Goal: Task Accomplishment & Management: Use online tool/utility

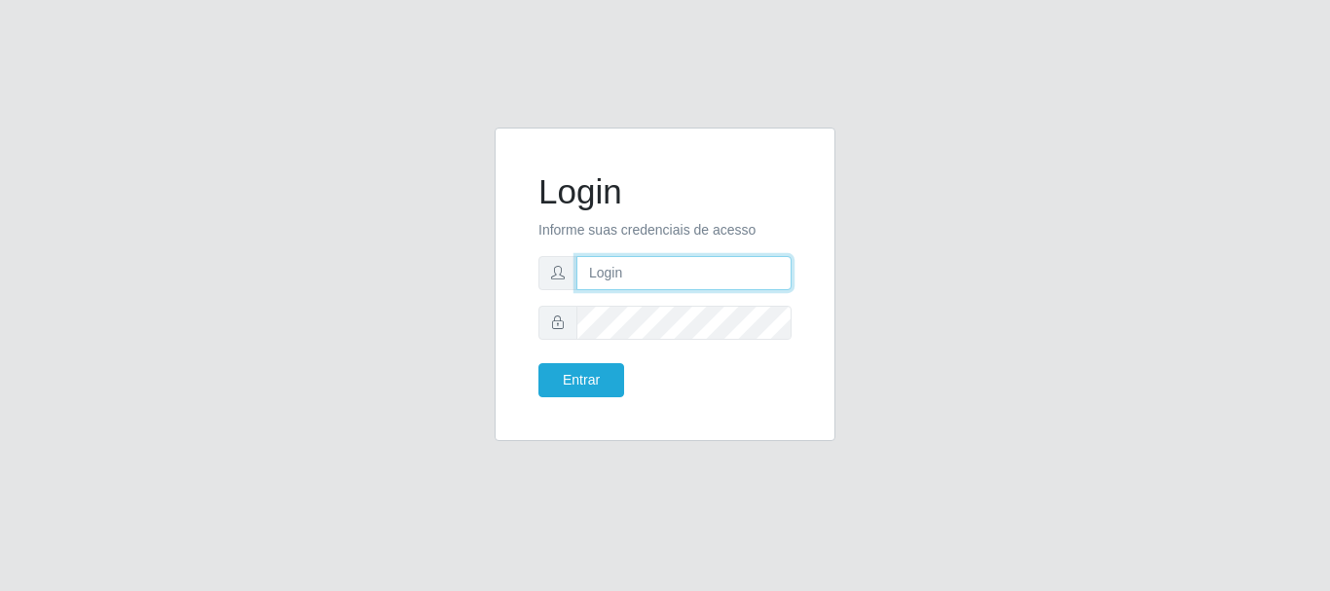
click at [654, 267] on input "text" at bounding box center [684, 273] width 215 height 34
type input "ritaiwof@b5"
click at [539, 363] on button "Entrar" at bounding box center [582, 380] width 86 height 34
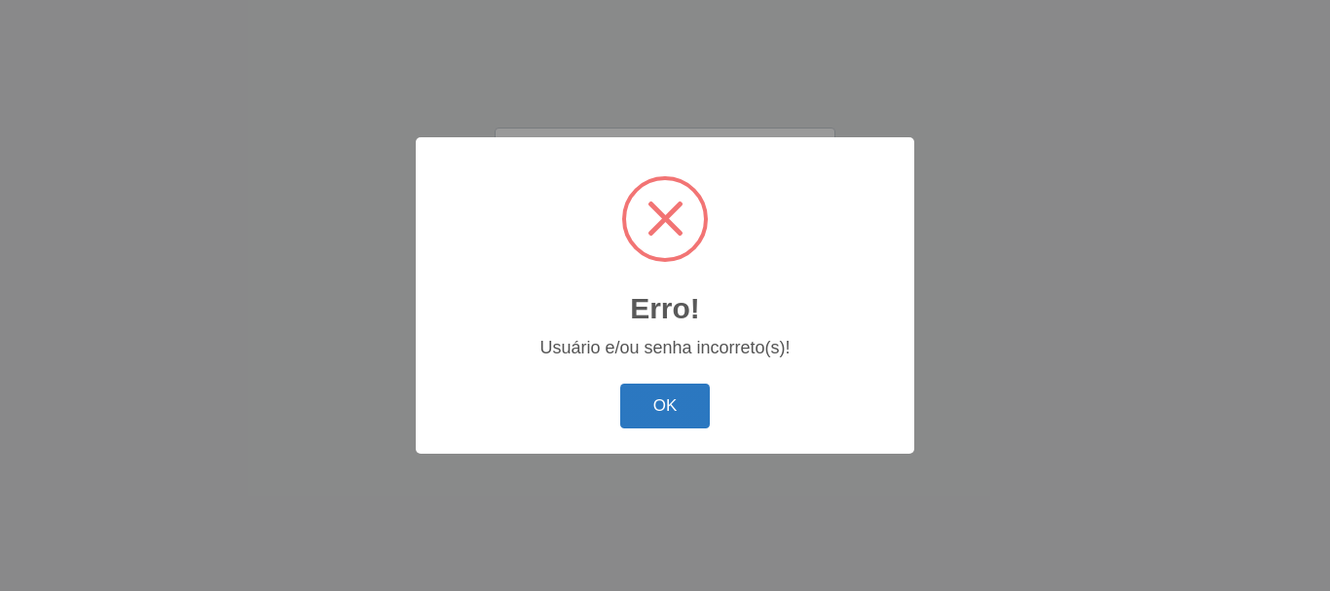
click at [673, 393] on button "OK" at bounding box center [665, 407] width 91 height 46
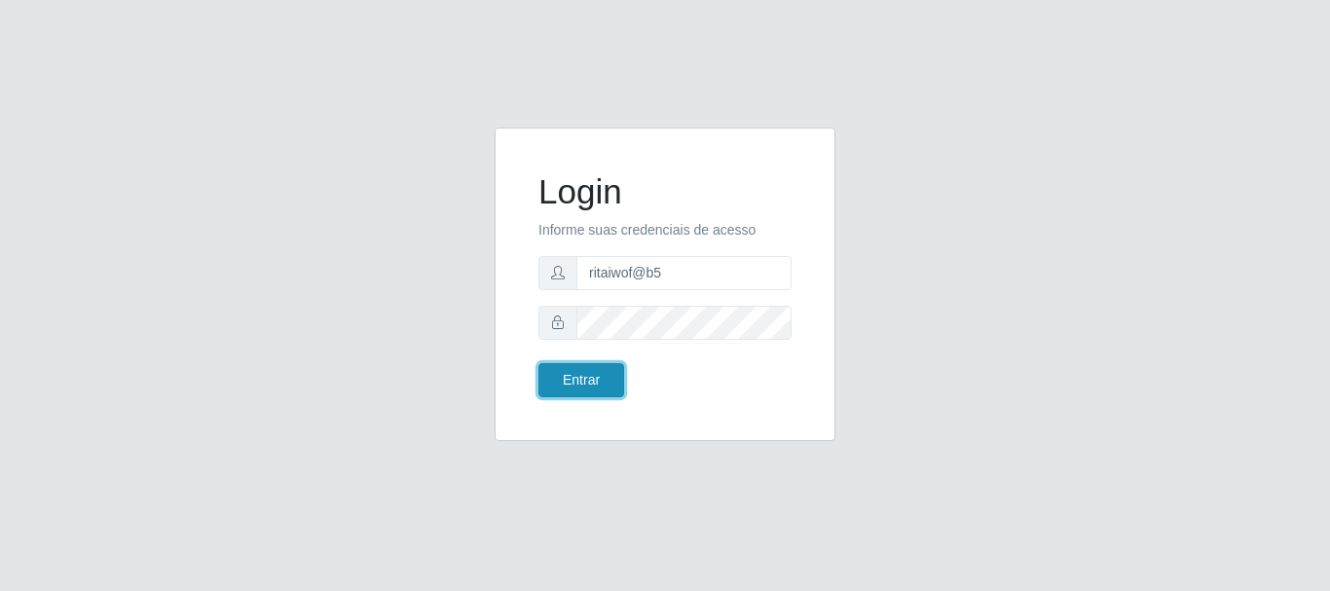
click at [590, 380] on button "Entrar" at bounding box center [582, 380] width 86 height 34
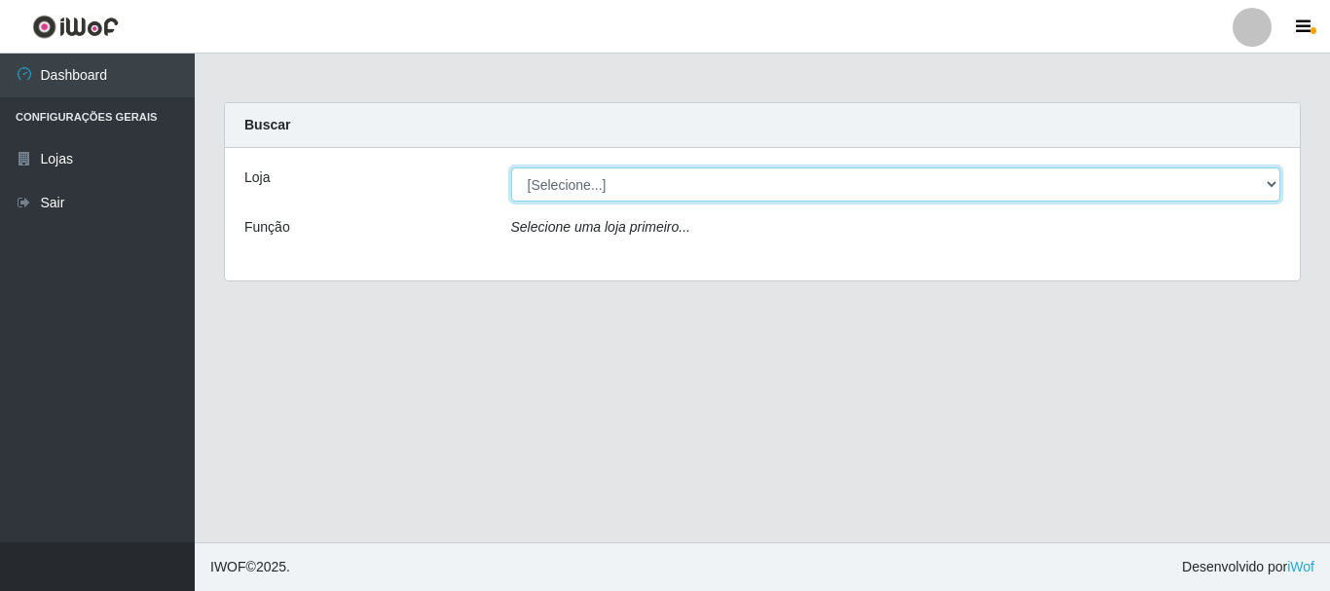
click at [1274, 184] on select "[Selecione...] Bemais Supermercados - B5 Anatólia" at bounding box center [896, 185] width 770 height 34
select select "405"
click at [511, 168] on select "[Selecione...] Bemais Supermercados - B5 Anatólia" at bounding box center [896, 185] width 770 height 34
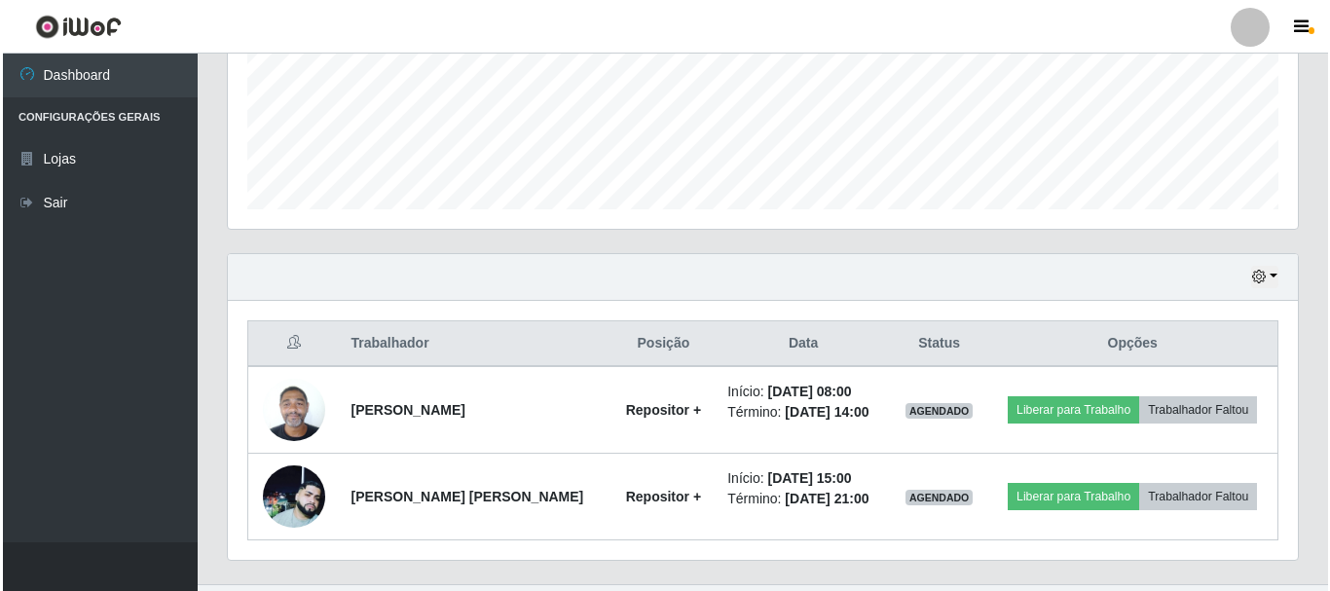
scroll to position [529, 0]
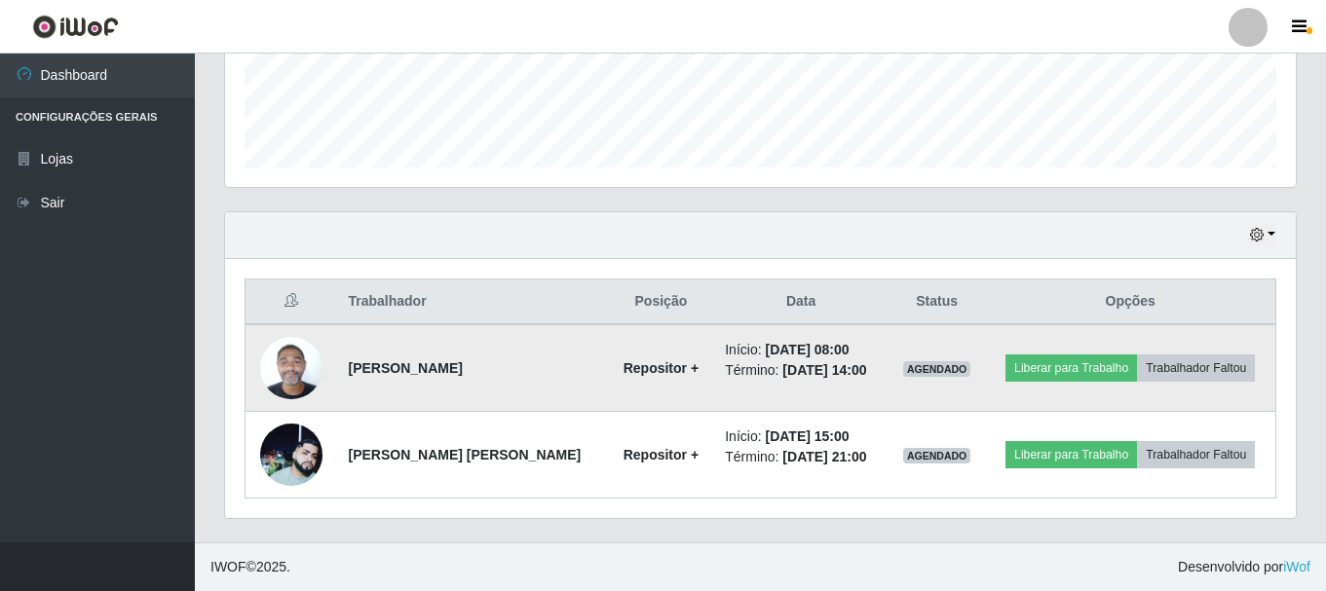
click at [295, 372] on img at bounding box center [291, 367] width 62 height 83
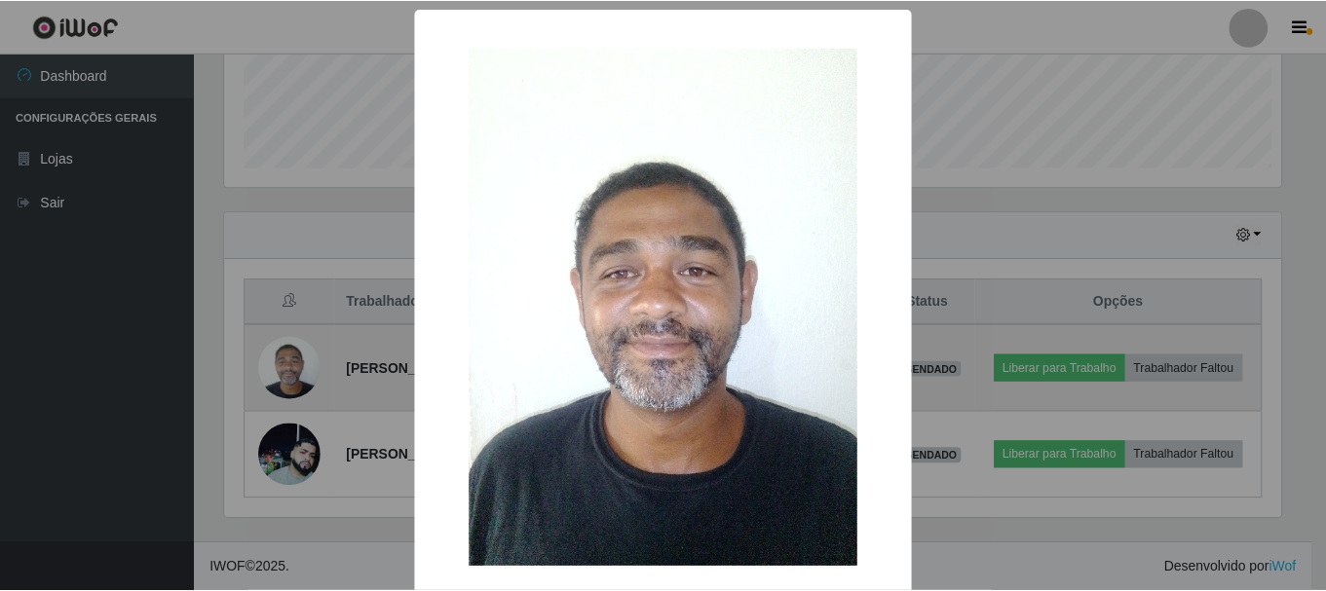
scroll to position [404, 1061]
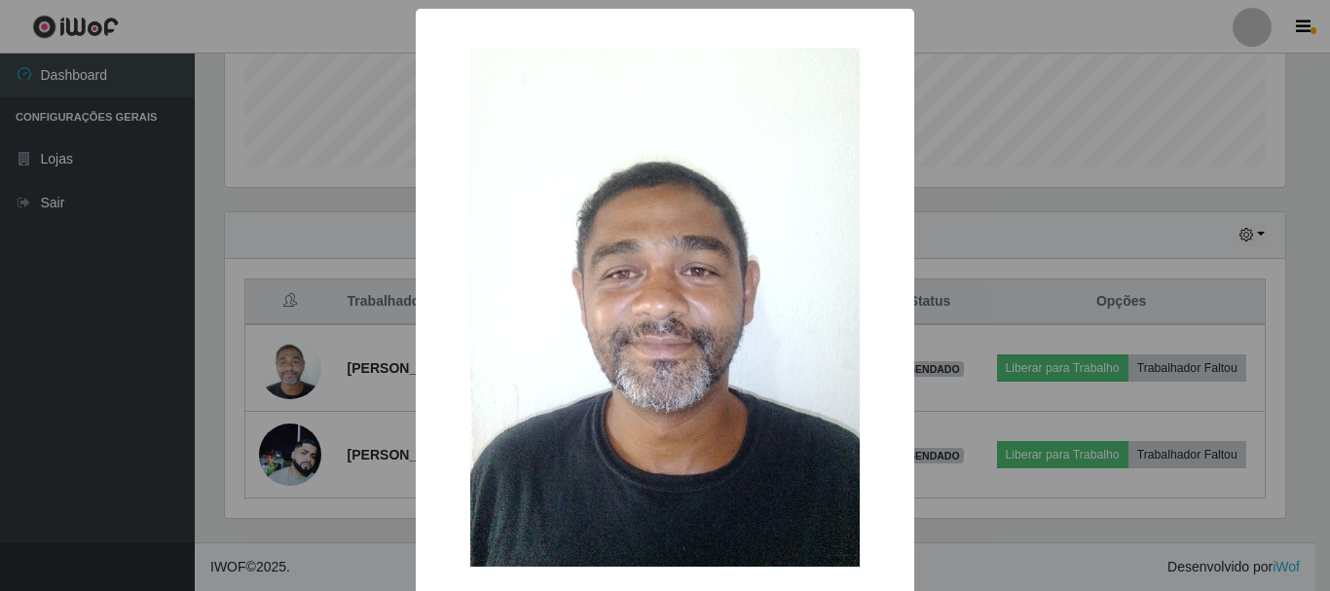
click at [380, 398] on div "× OK Cancel" at bounding box center [665, 295] width 1330 height 591
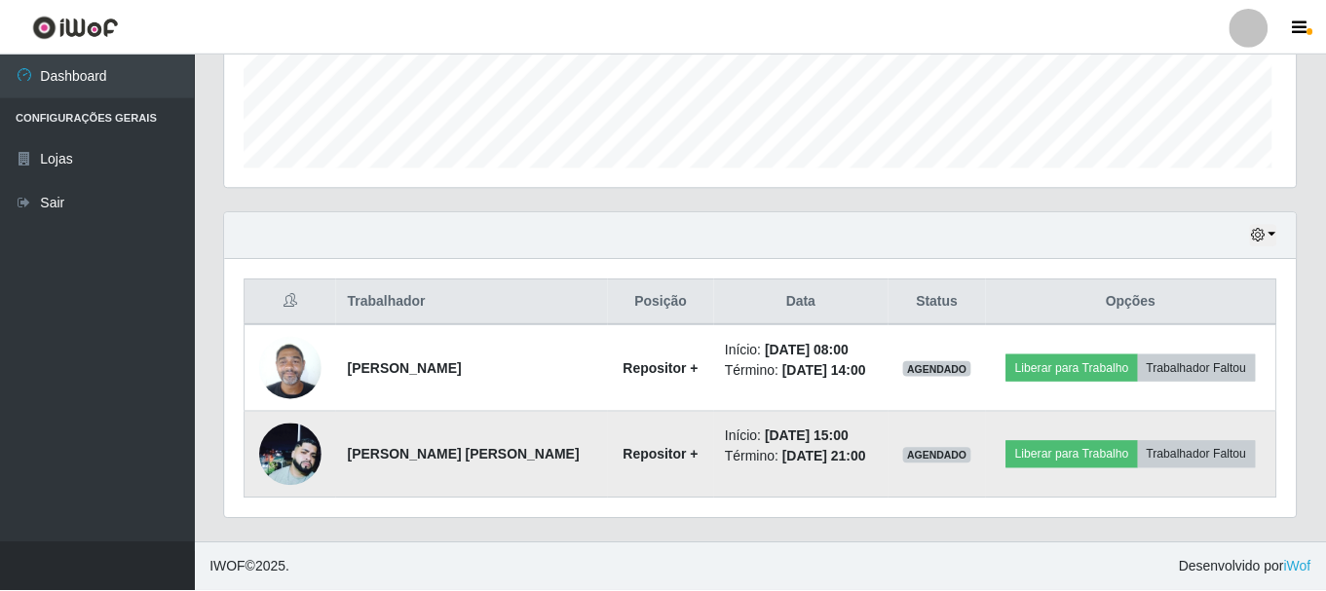
scroll to position [404, 1070]
click at [301, 441] on img at bounding box center [291, 455] width 62 height 62
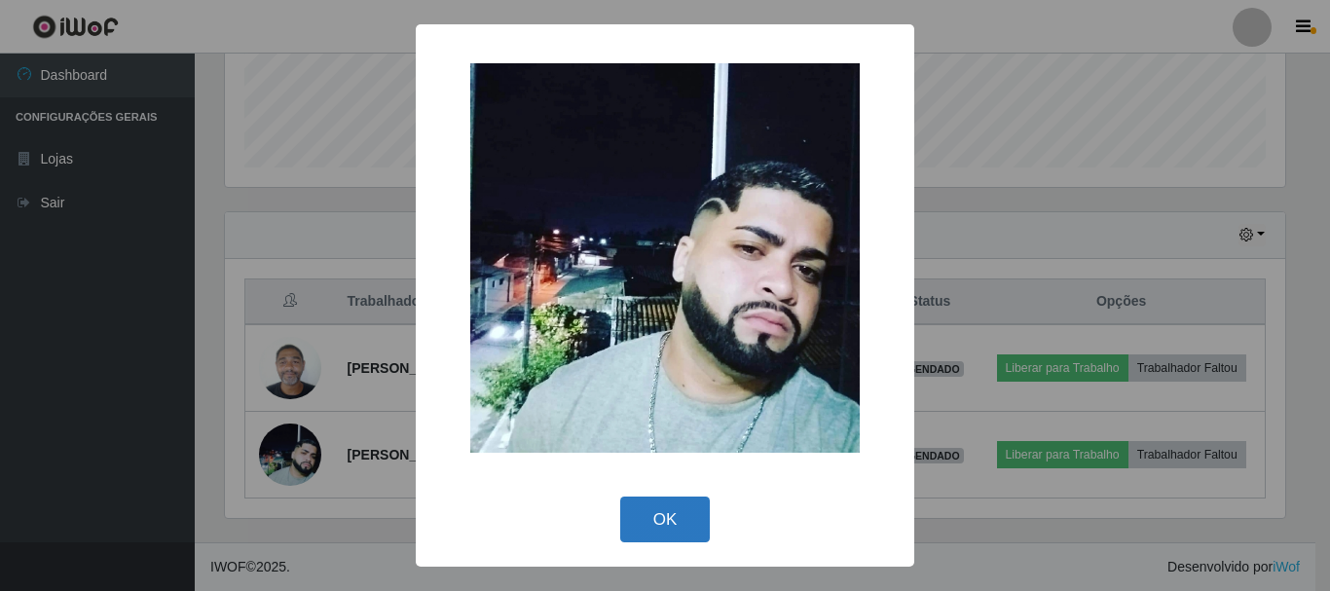
click at [654, 517] on button "OK" at bounding box center [665, 520] width 91 height 46
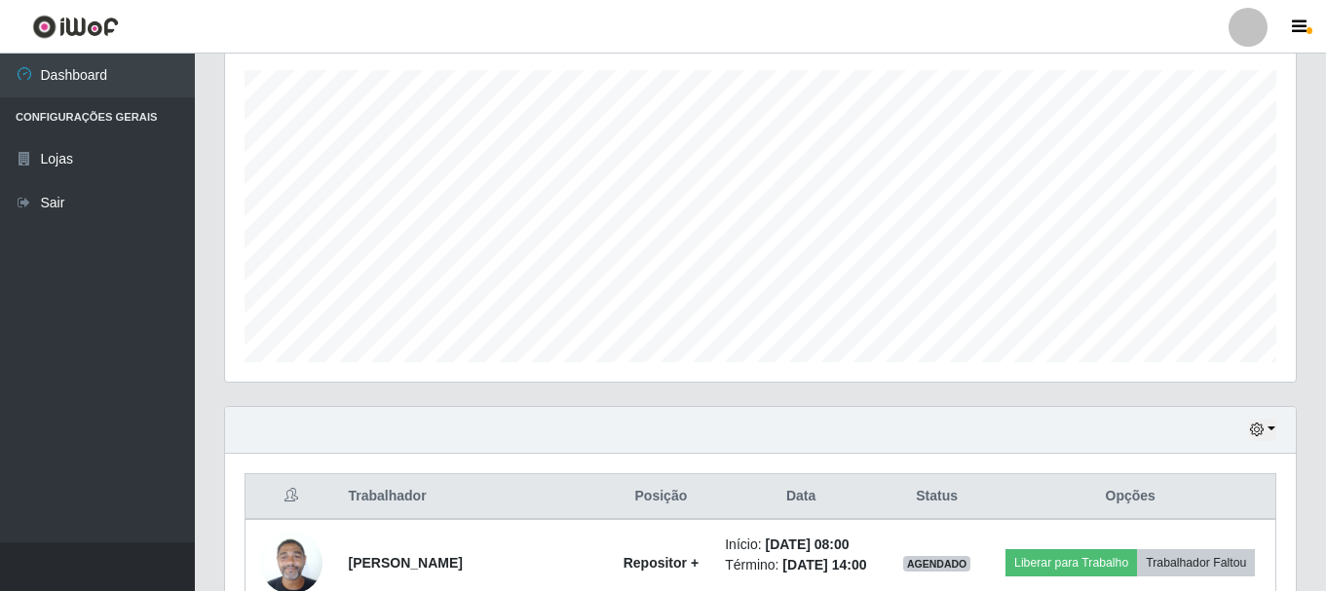
scroll to position [42, 0]
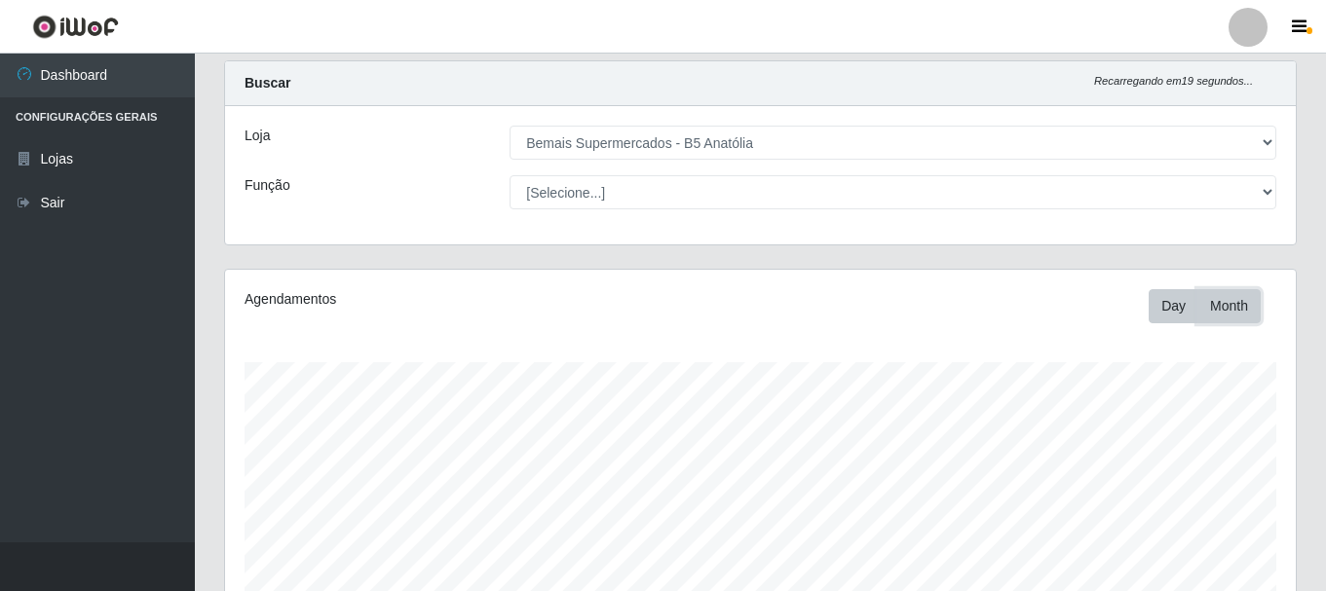
click at [1221, 308] on button "Month" at bounding box center [1228, 306] width 63 height 34
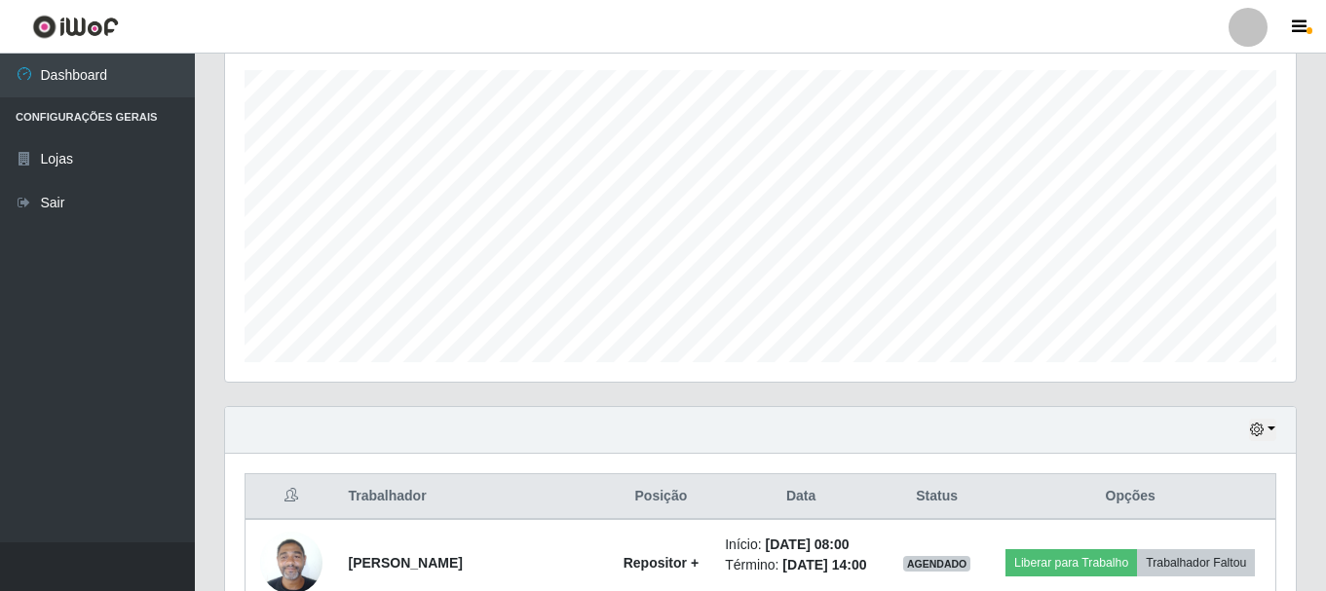
scroll to position [237, 0]
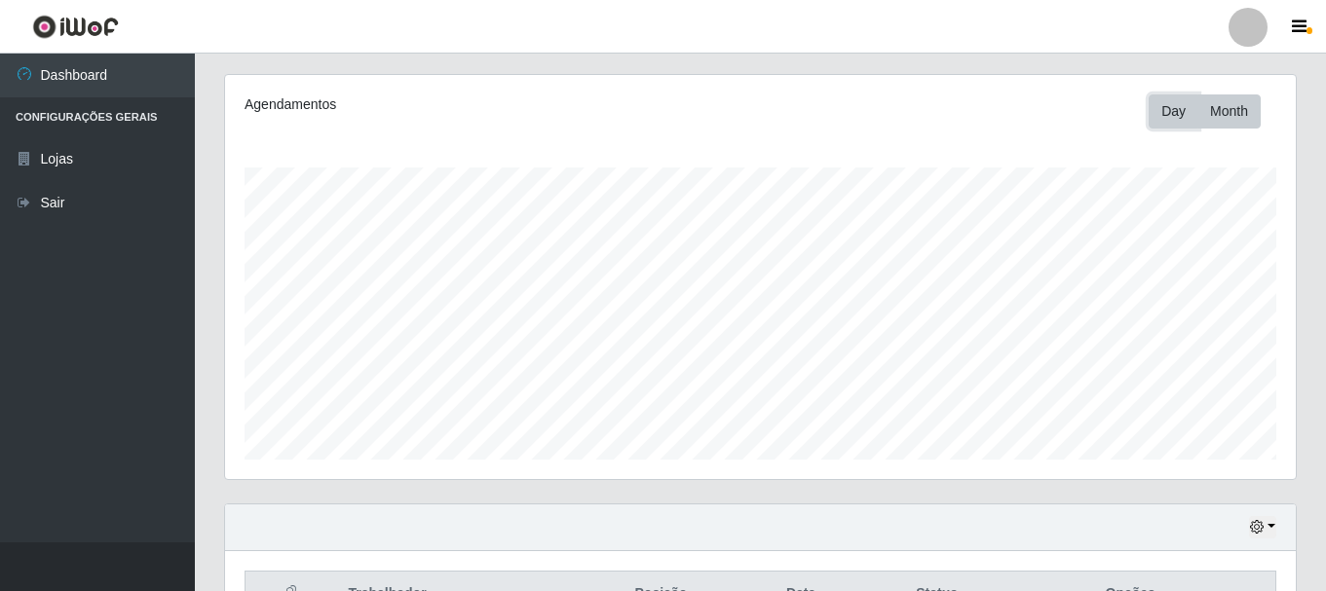
click at [1177, 106] on button "Day" at bounding box center [1173, 111] width 50 height 34
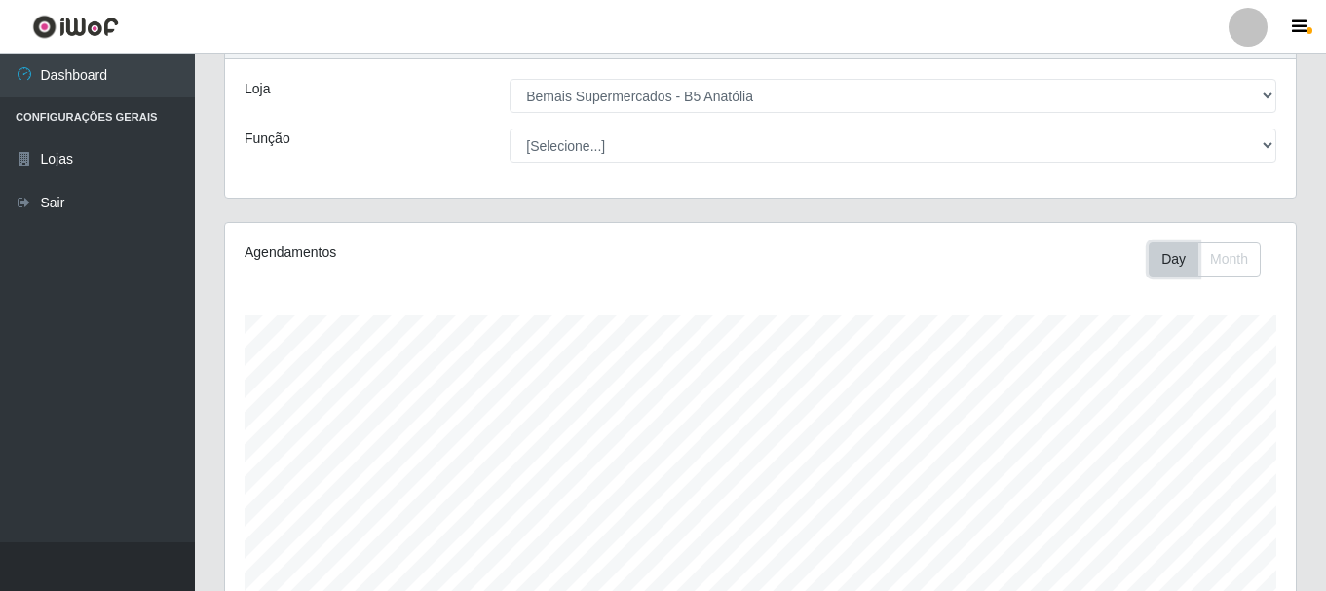
scroll to position [42, 0]
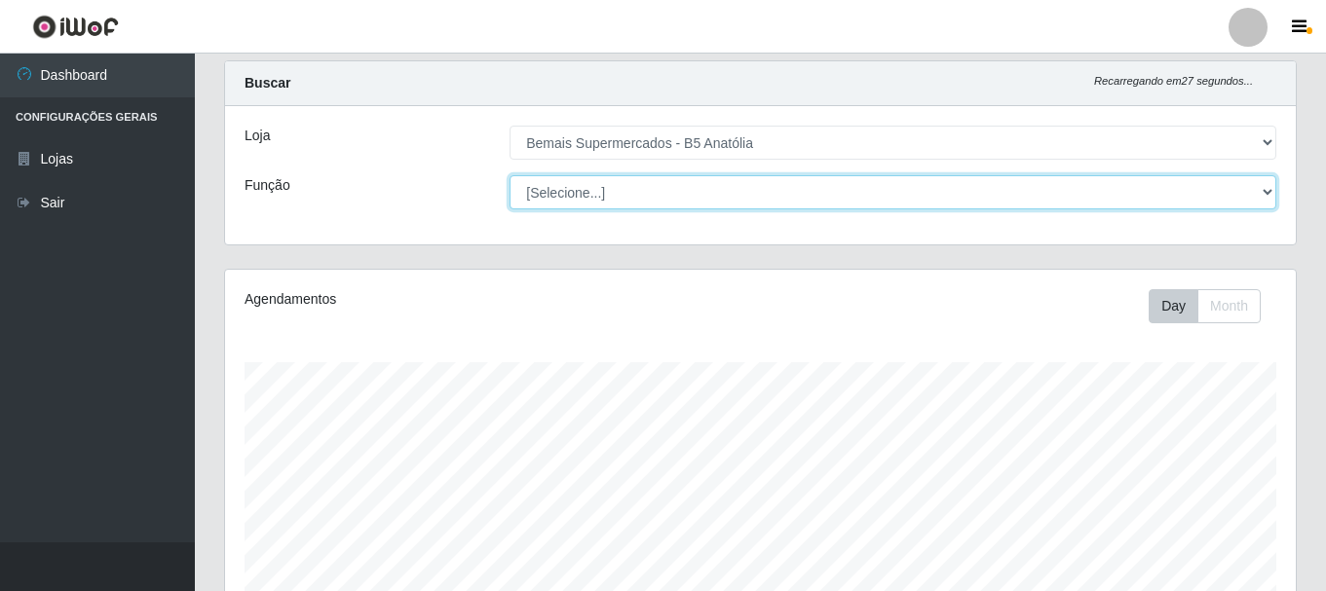
click at [1263, 193] on select "[Selecione...] ASG ASG + ASG ++ Auxiliar de Estacionamento Auxiliar de Estacion…" at bounding box center [892, 192] width 767 height 34
click at [509, 175] on select "[Selecione...] ASG ASG + ASG ++ Auxiliar de Estacionamento Auxiliar de Estacion…" at bounding box center [892, 192] width 767 height 34
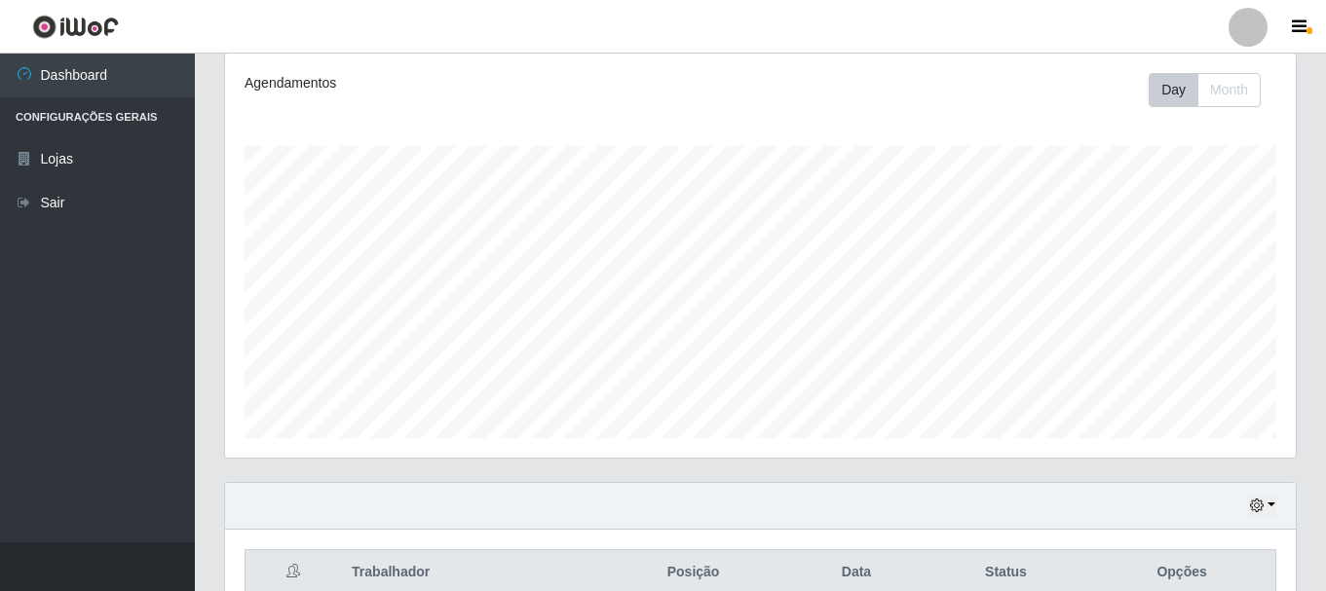
scroll to position [63, 0]
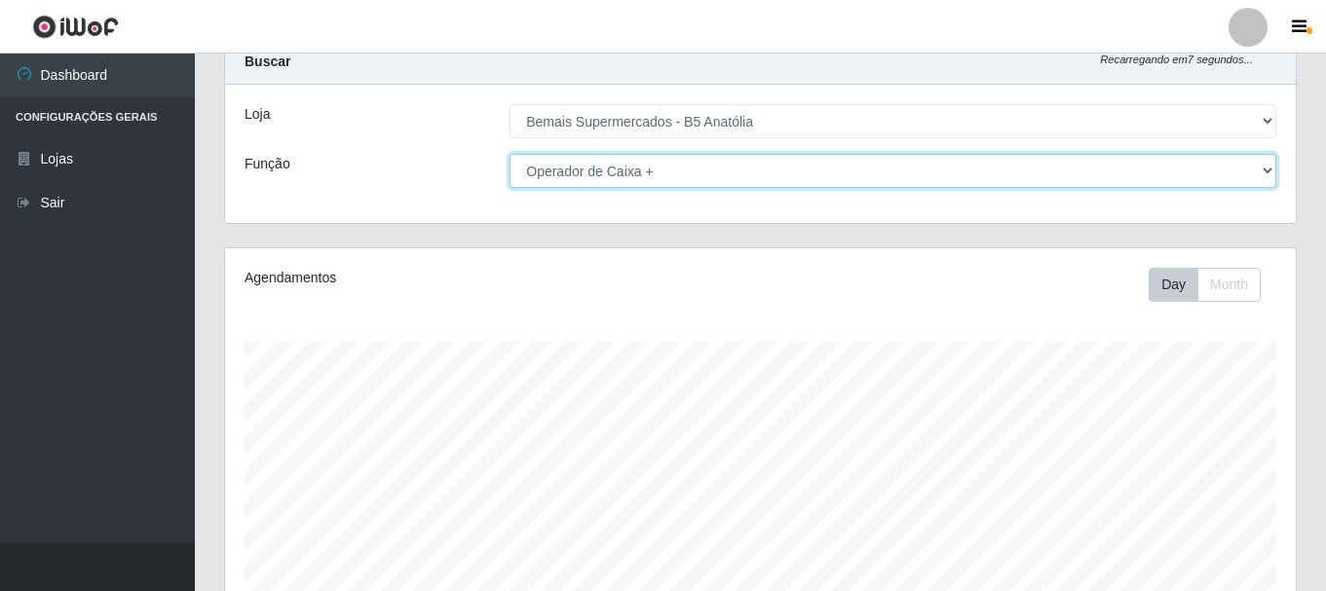
click at [1264, 170] on select "[Selecione...] ASG ASG + ASG ++ Auxiliar de Estacionamento Auxiliar de Estacion…" at bounding box center [892, 171] width 767 height 34
click at [509, 154] on select "[Selecione...] ASG ASG + ASG ++ Auxiliar de Estacionamento Auxiliar de Estacion…" at bounding box center [892, 171] width 767 height 34
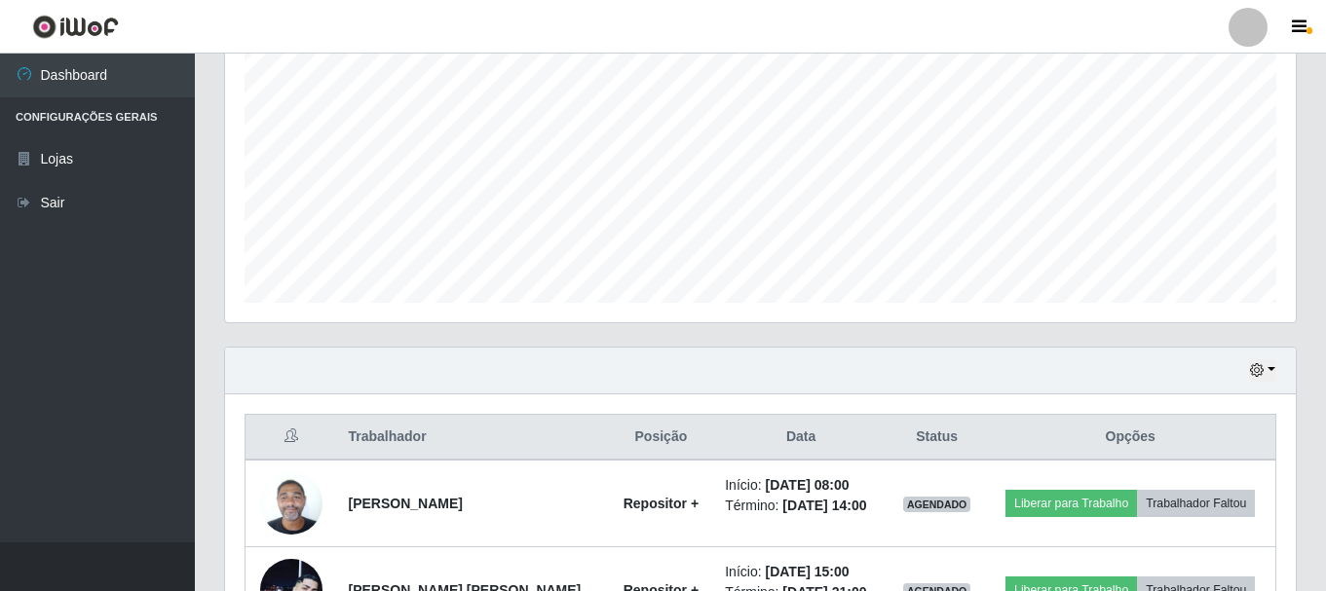
scroll to position [334, 0]
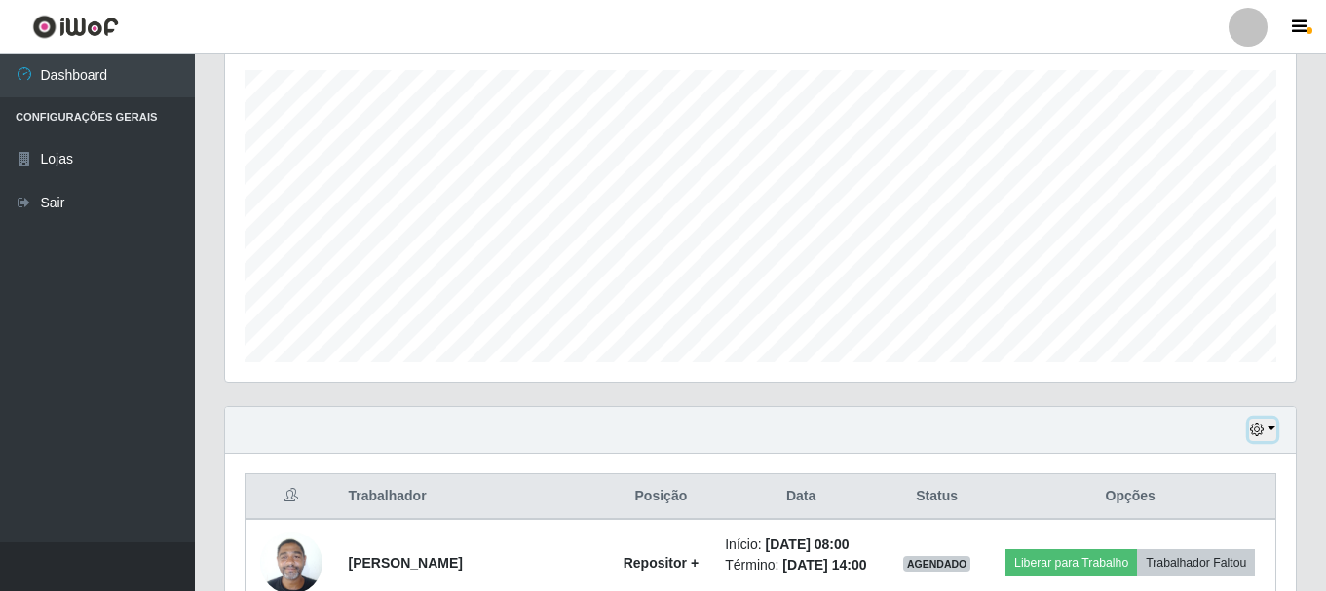
click at [1262, 432] on icon "button" at bounding box center [1257, 430] width 14 height 14
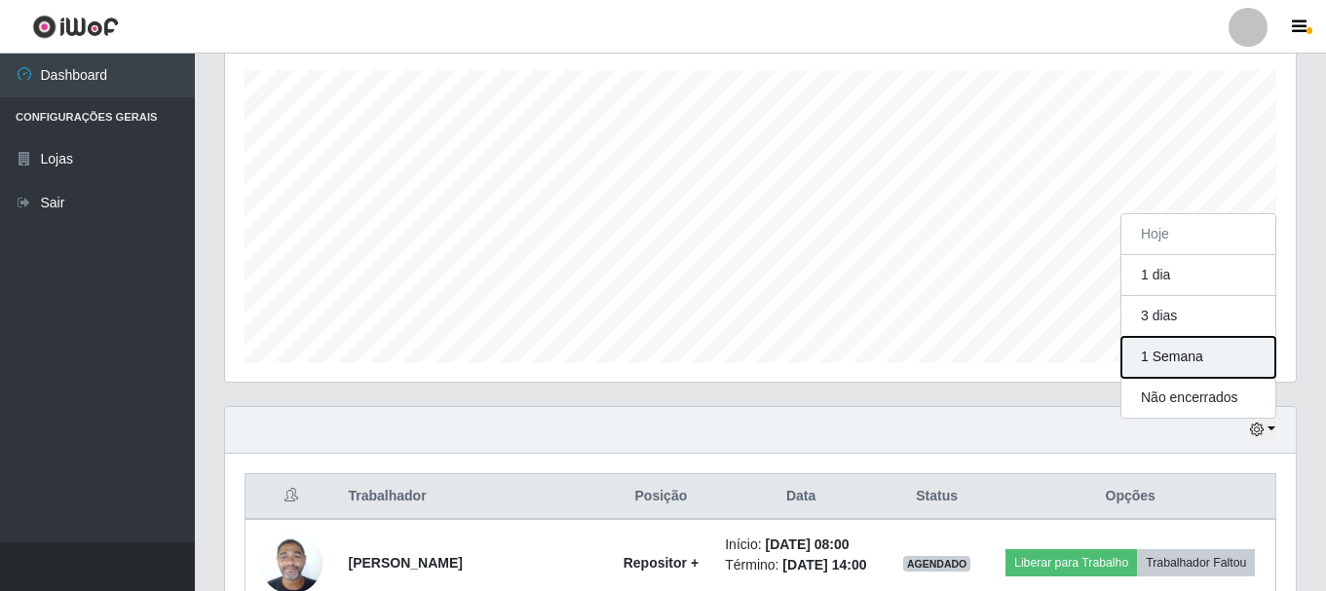
click at [1185, 363] on button "1 Semana" at bounding box center [1198, 357] width 154 height 41
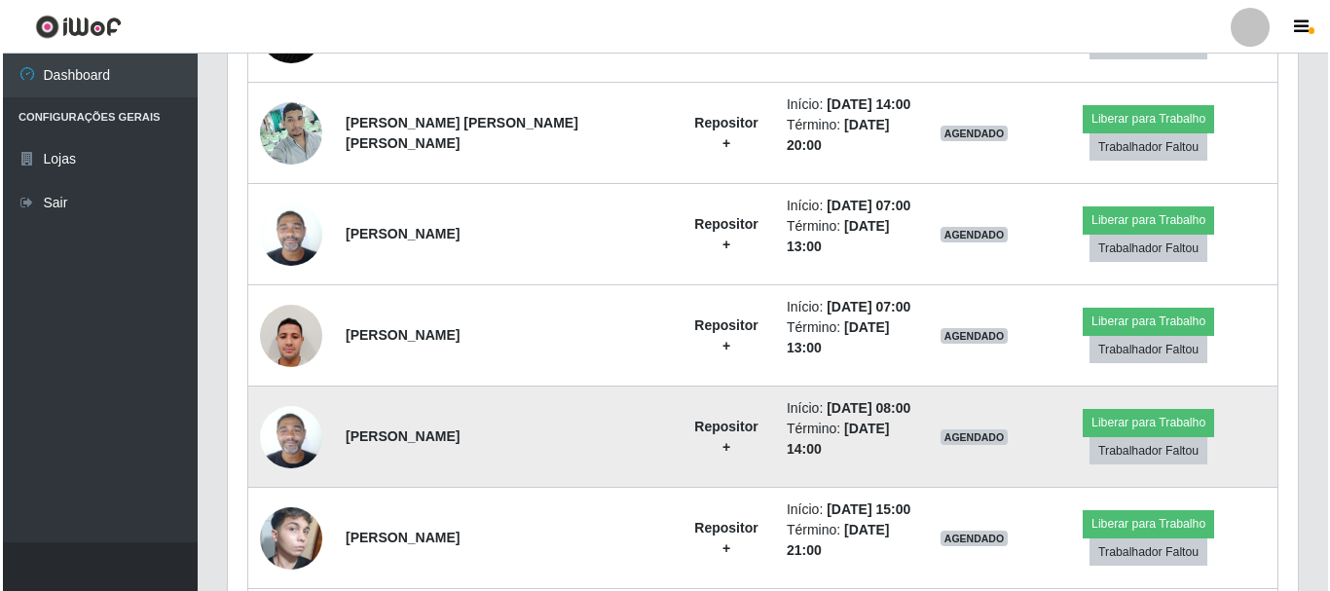
scroll to position [1277, 0]
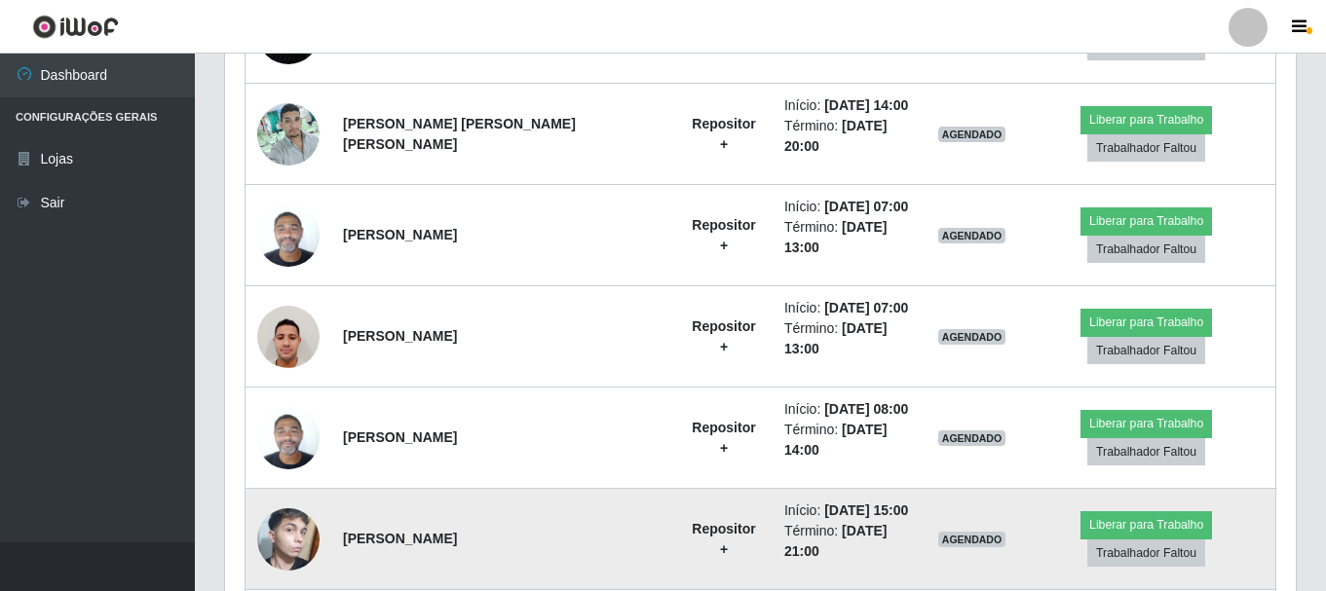
click at [302, 487] on img at bounding box center [288, 538] width 62 height 103
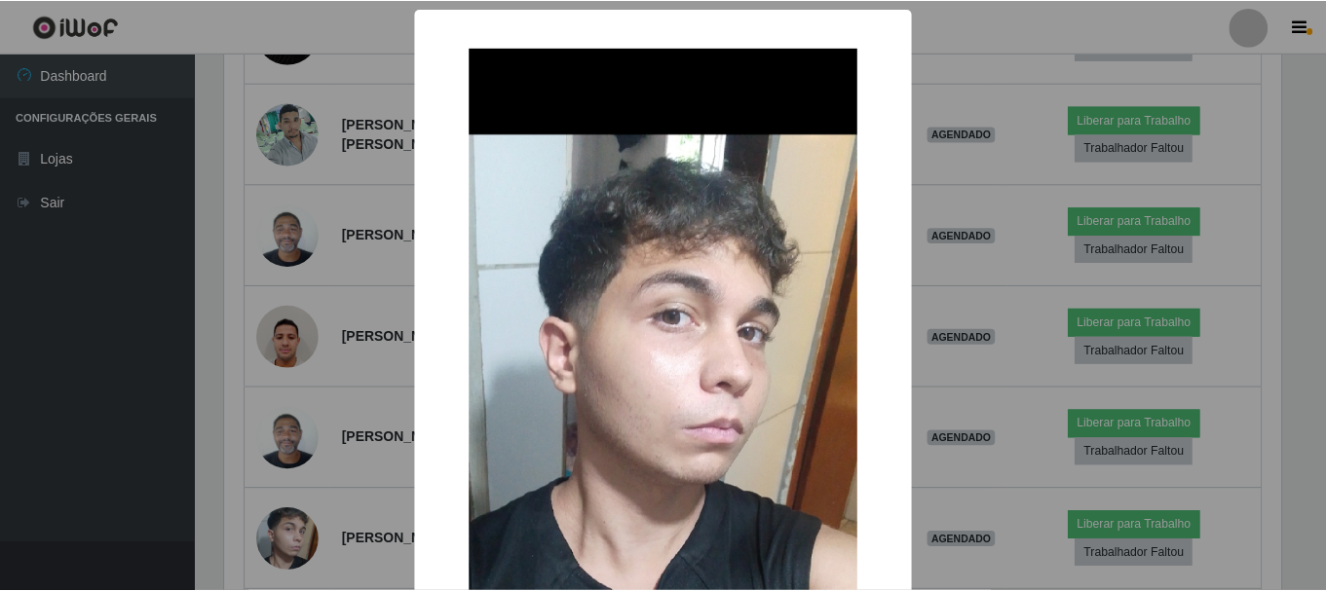
scroll to position [404, 1061]
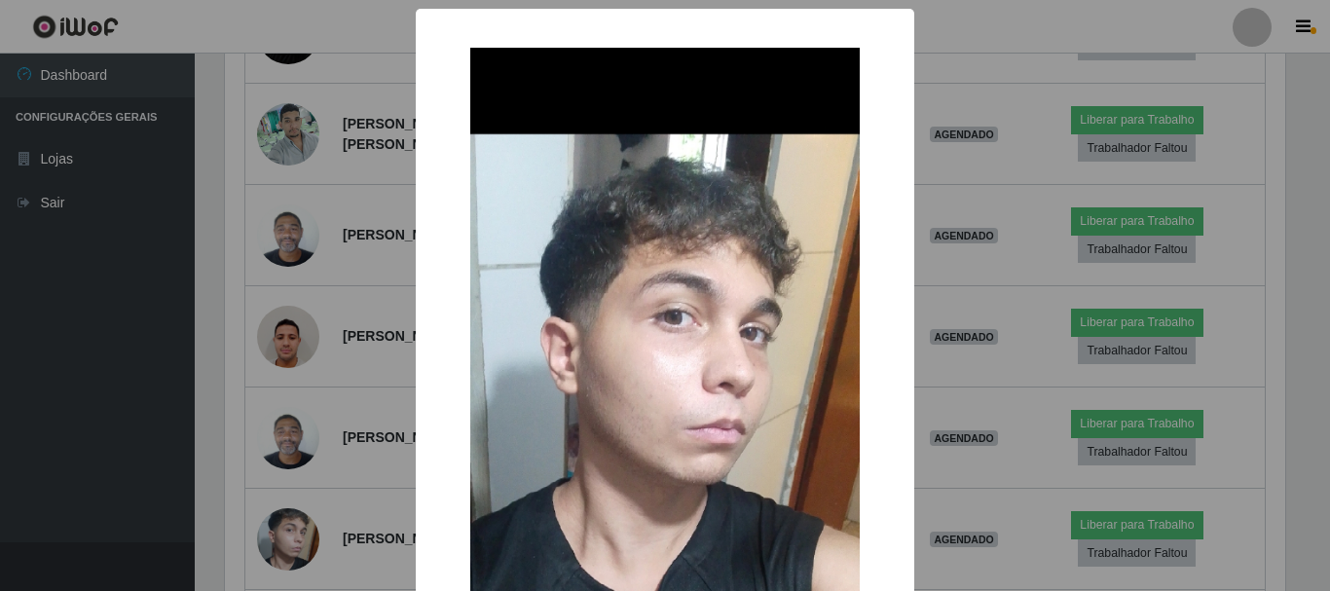
click at [416, 384] on div "× OK Cancel" at bounding box center [665, 409] width 499 height 800
click at [372, 373] on div "× OK Cancel" at bounding box center [665, 295] width 1330 height 591
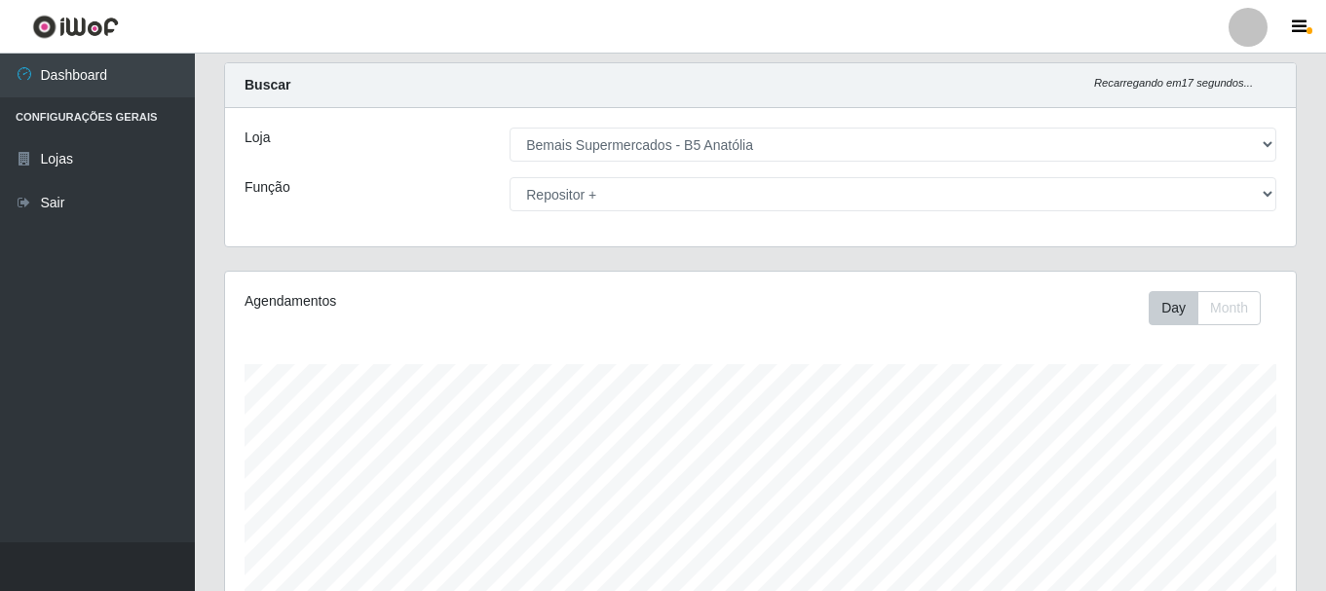
scroll to position [0, 0]
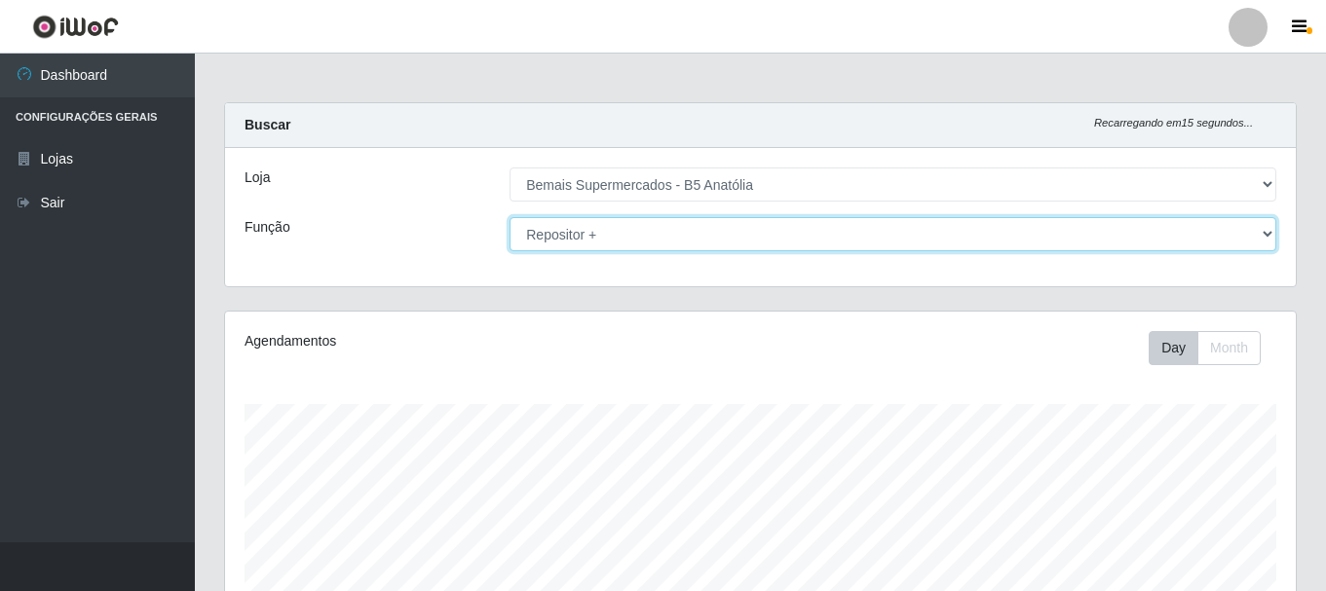
click at [1271, 235] on select "[Selecione...] ASG ASG + ASG ++ Auxiliar de Estacionamento Auxiliar de Estacion…" at bounding box center [892, 234] width 767 height 34
click at [509, 217] on select "[Selecione...] ASG ASG + ASG ++ Auxiliar de Estacionamento Auxiliar de Estacion…" at bounding box center [892, 234] width 767 height 34
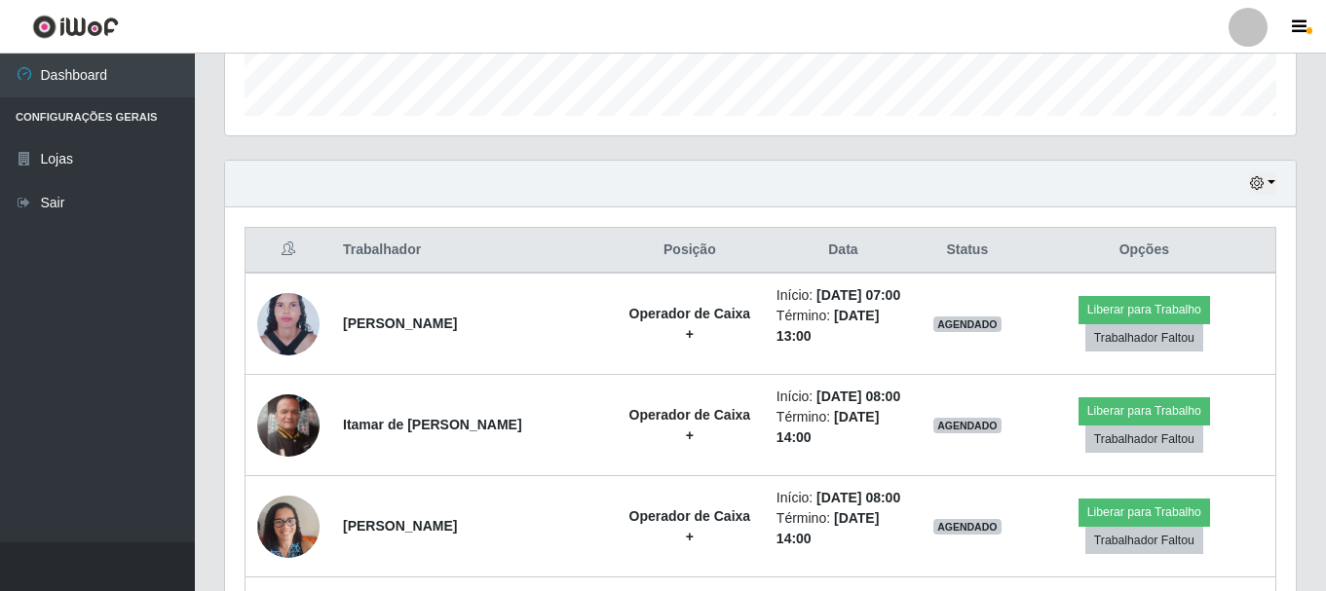
scroll to position [562, 0]
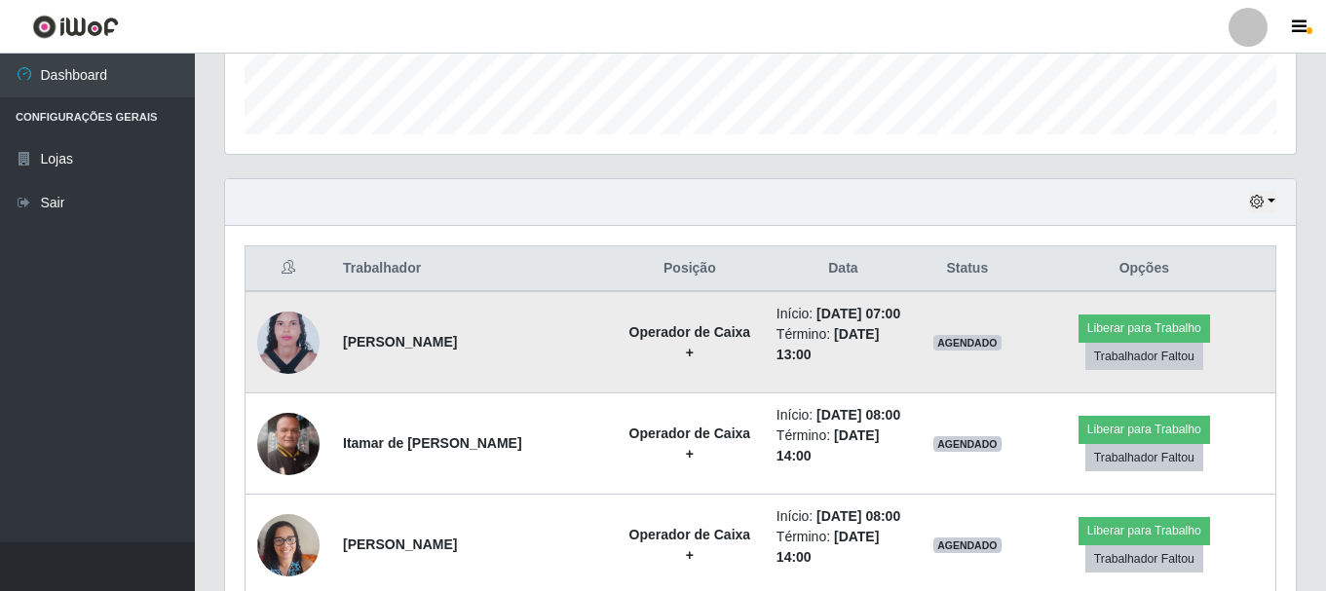
click at [295, 319] on img at bounding box center [288, 342] width 62 height 85
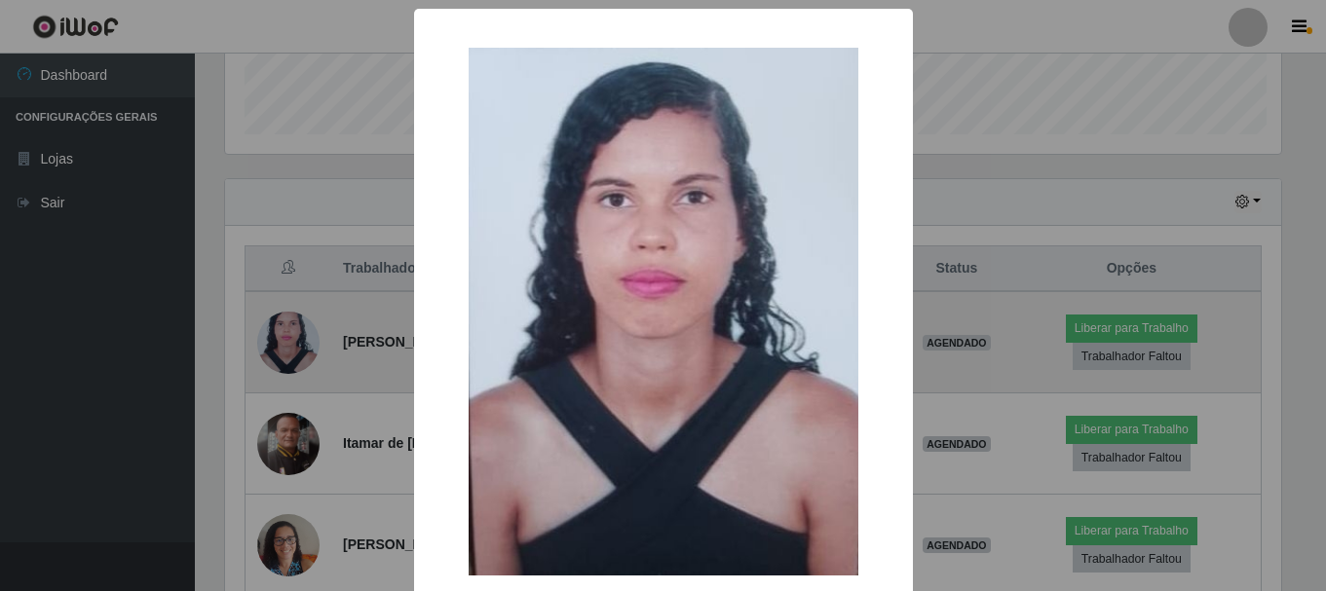
scroll to position [404, 1061]
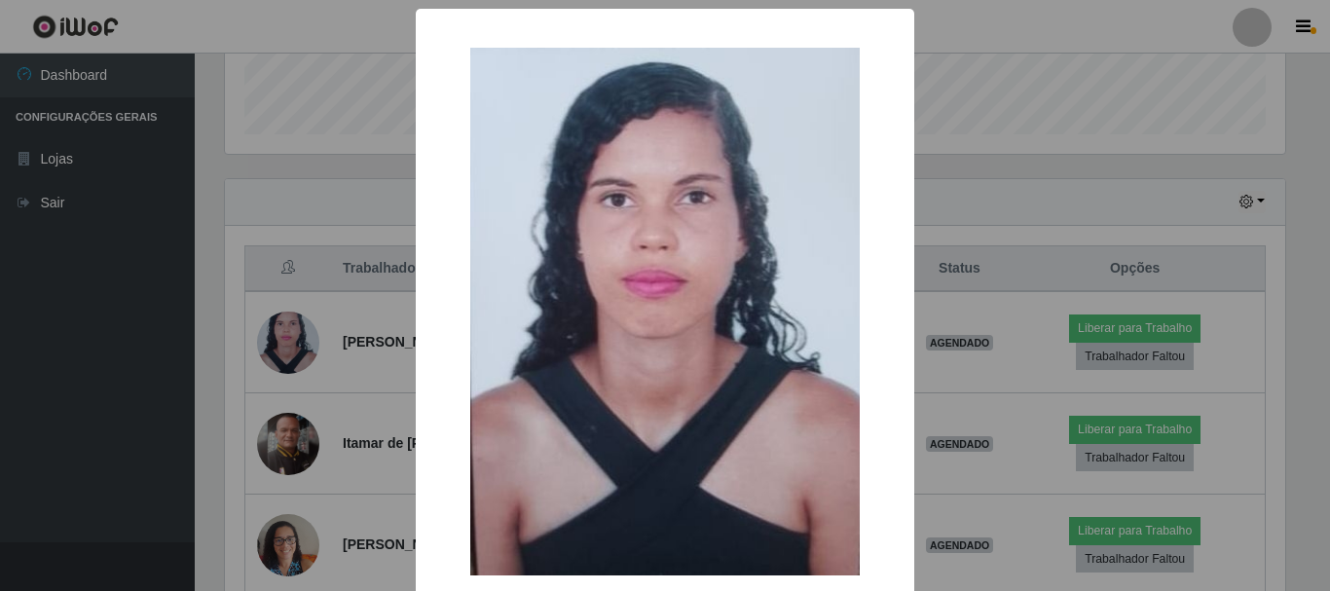
click at [300, 322] on div "× OK Cancel" at bounding box center [665, 295] width 1330 height 591
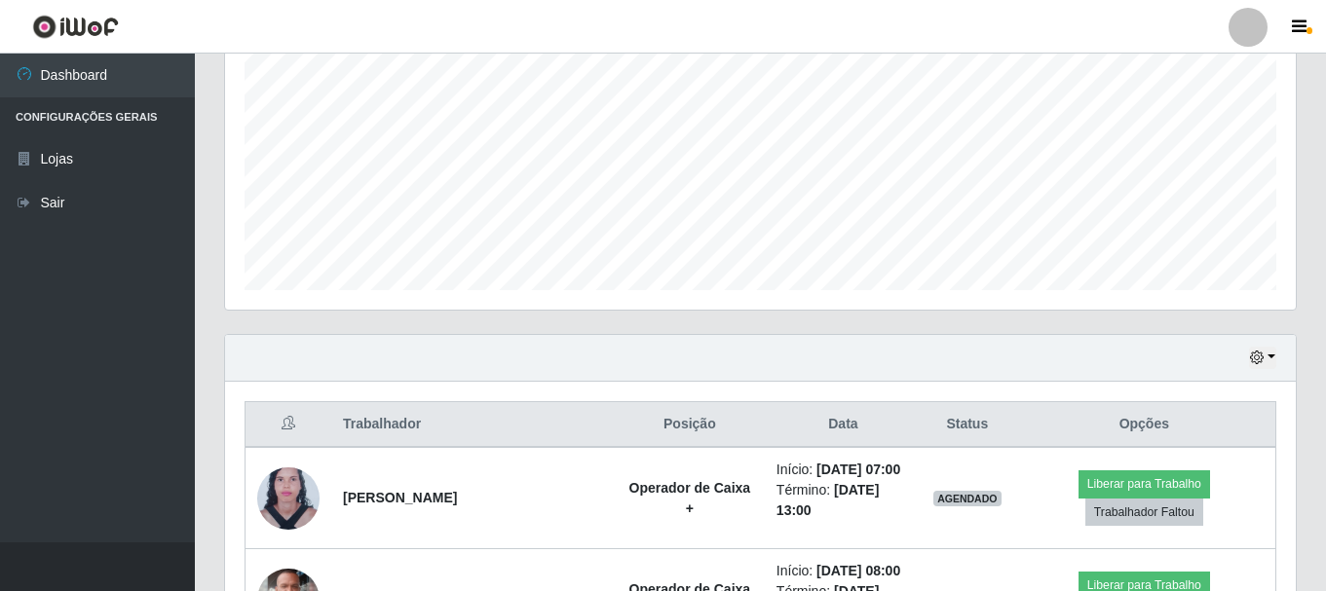
scroll to position [465, 0]
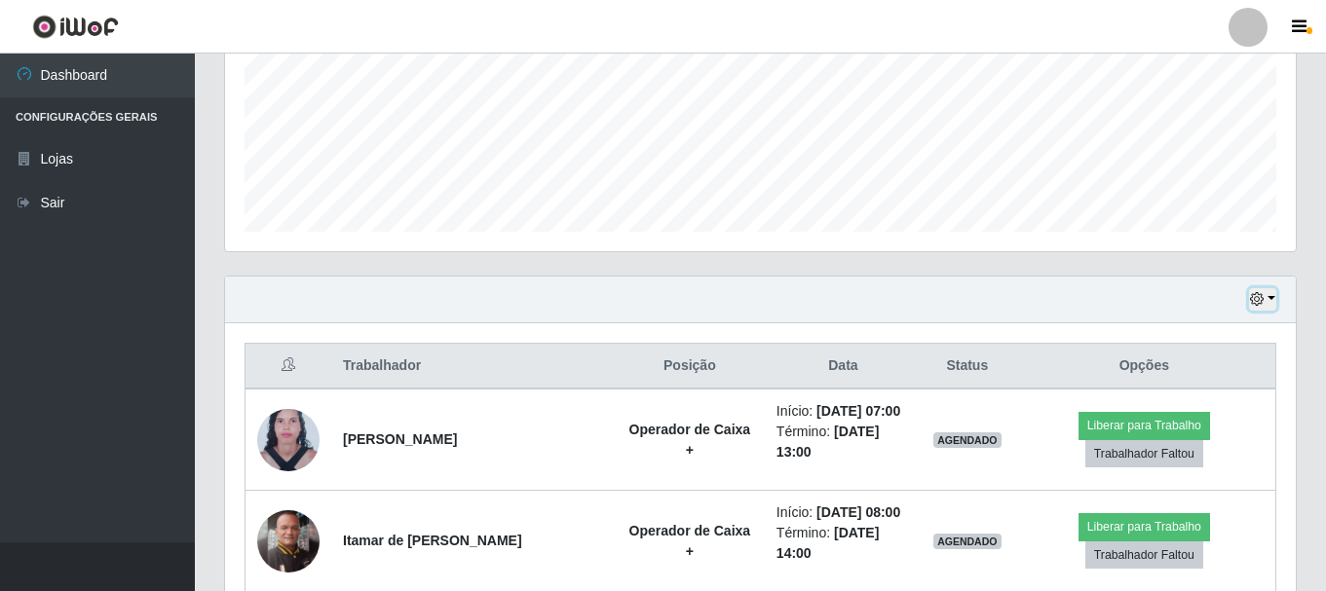
click at [1270, 300] on button "button" at bounding box center [1262, 299] width 27 height 22
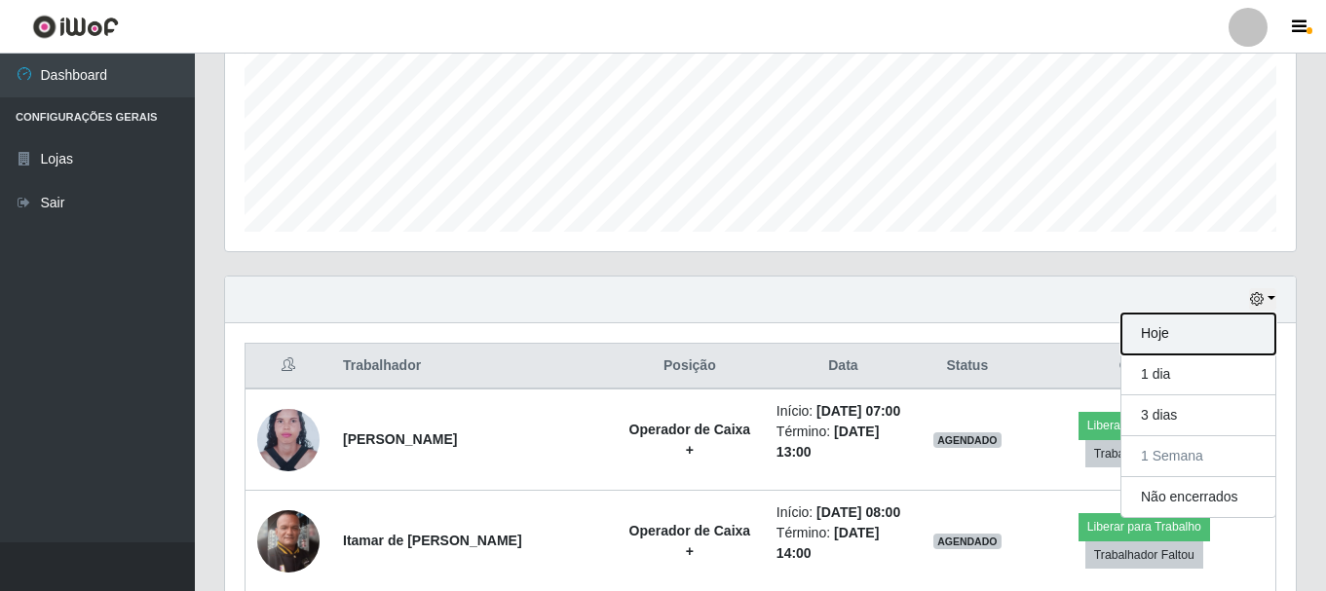
click at [1184, 325] on button "Hoje" at bounding box center [1198, 334] width 154 height 41
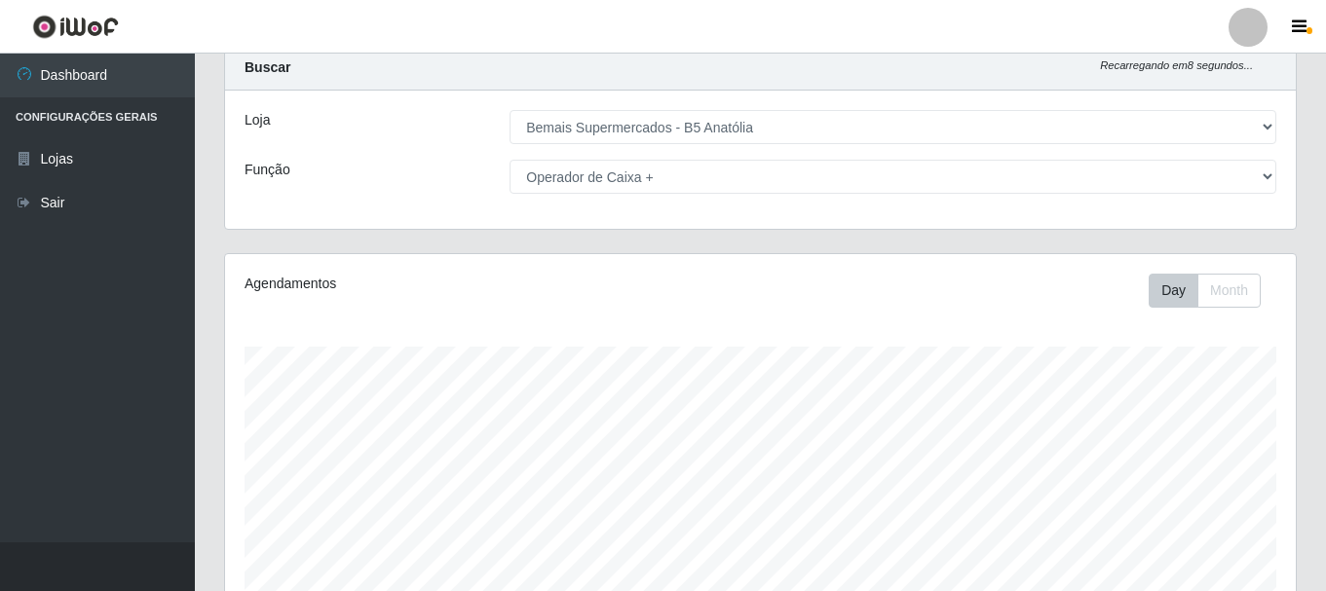
scroll to position [0, 0]
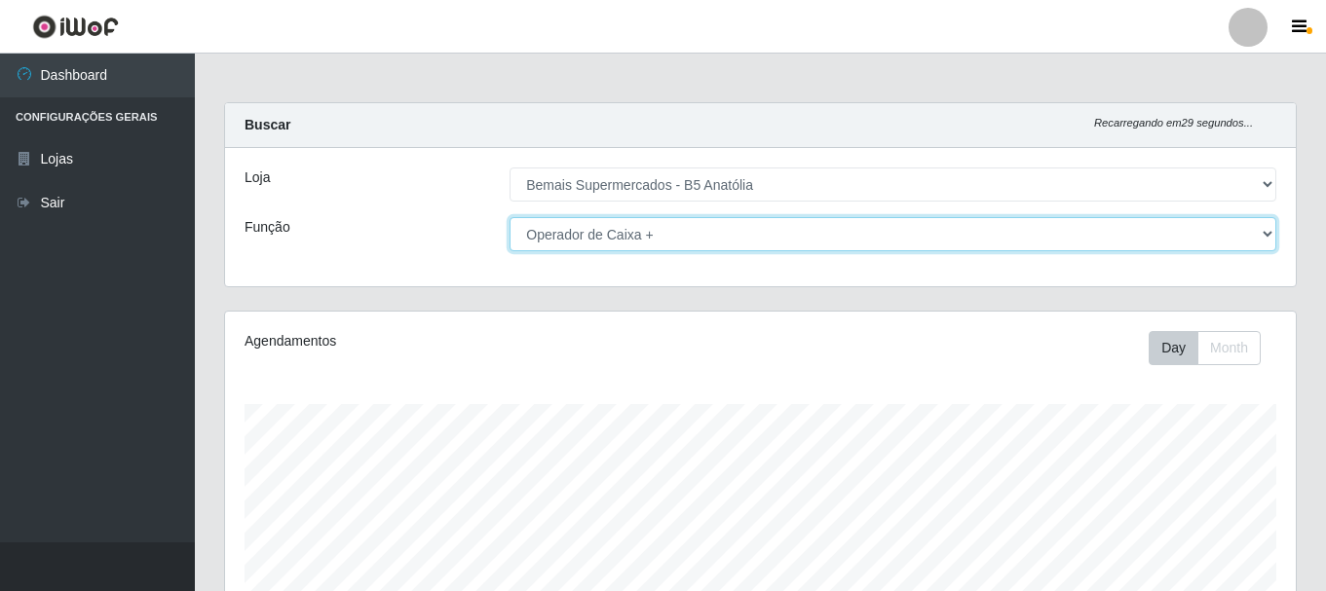
click at [1266, 230] on select "[Selecione...] ASG ASG + ASG ++ Auxiliar de Estacionamento Auxiliar de Estacion…" at bounding box center [892, 234] width 767 height 34
click at [509, 217] on select "[Selecione...] ASG ASG + ASG ++ Auxiliar de Estacionamento Auxiliar de Estacion…" at bounding box center [892, 234] width 767 height 34
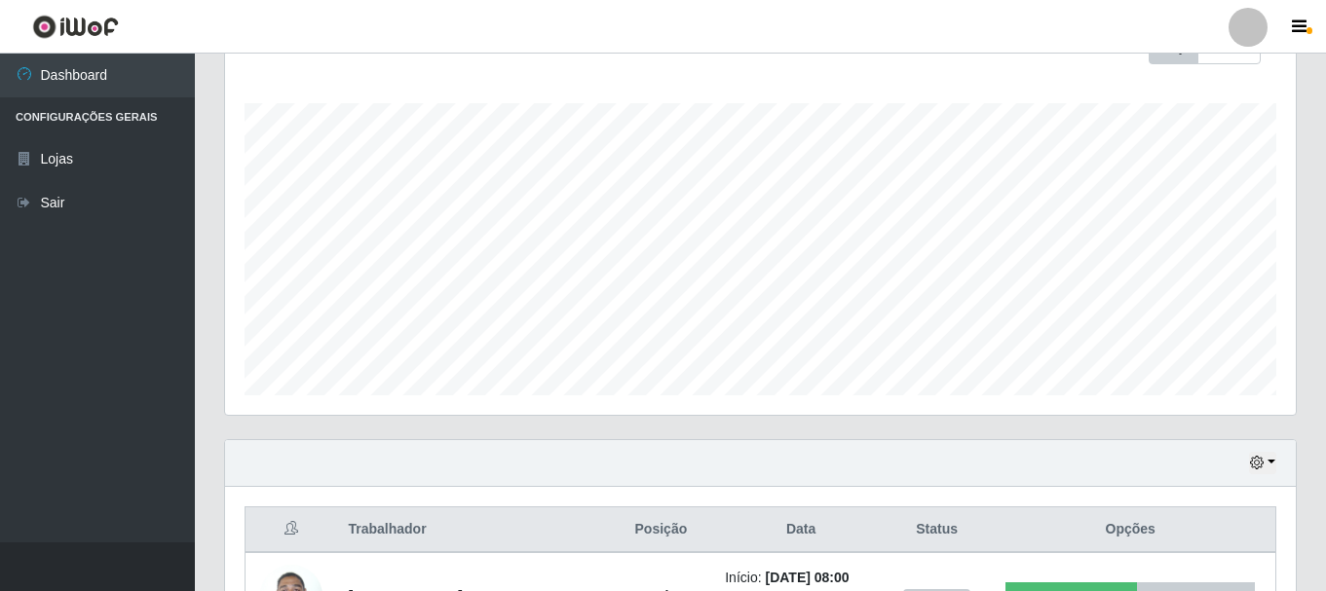
scroll to position [487, 0]
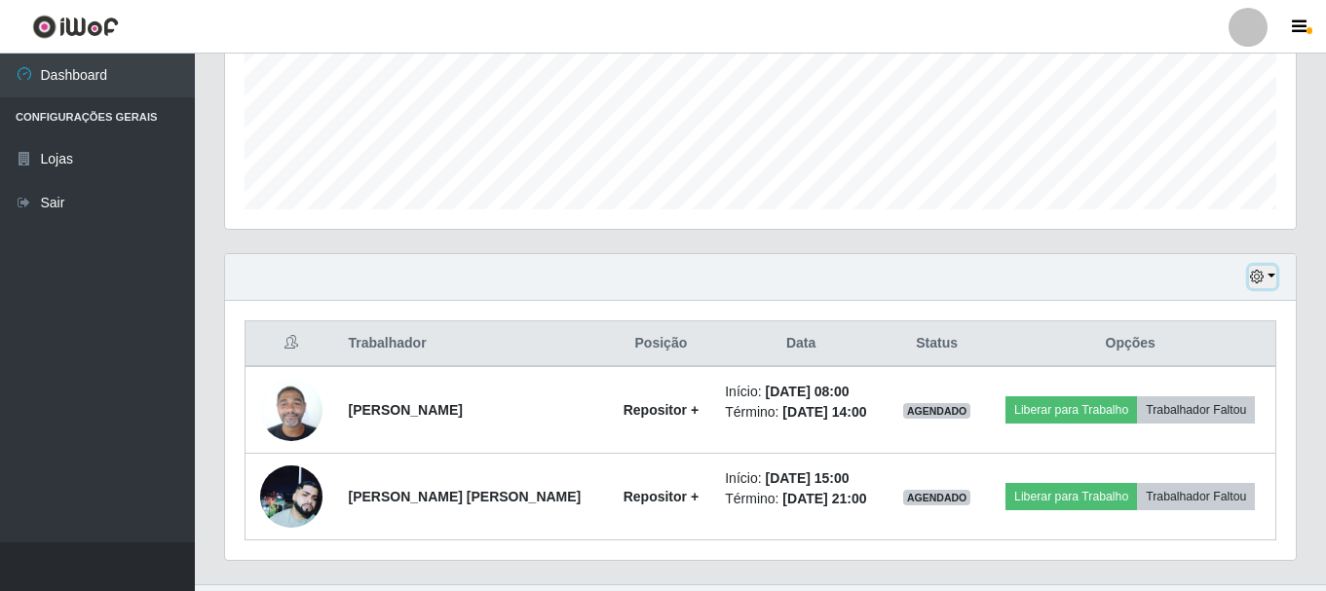
click at [1270, 280] on button "button" at bounding box center [1262, 277] width 27 height 22
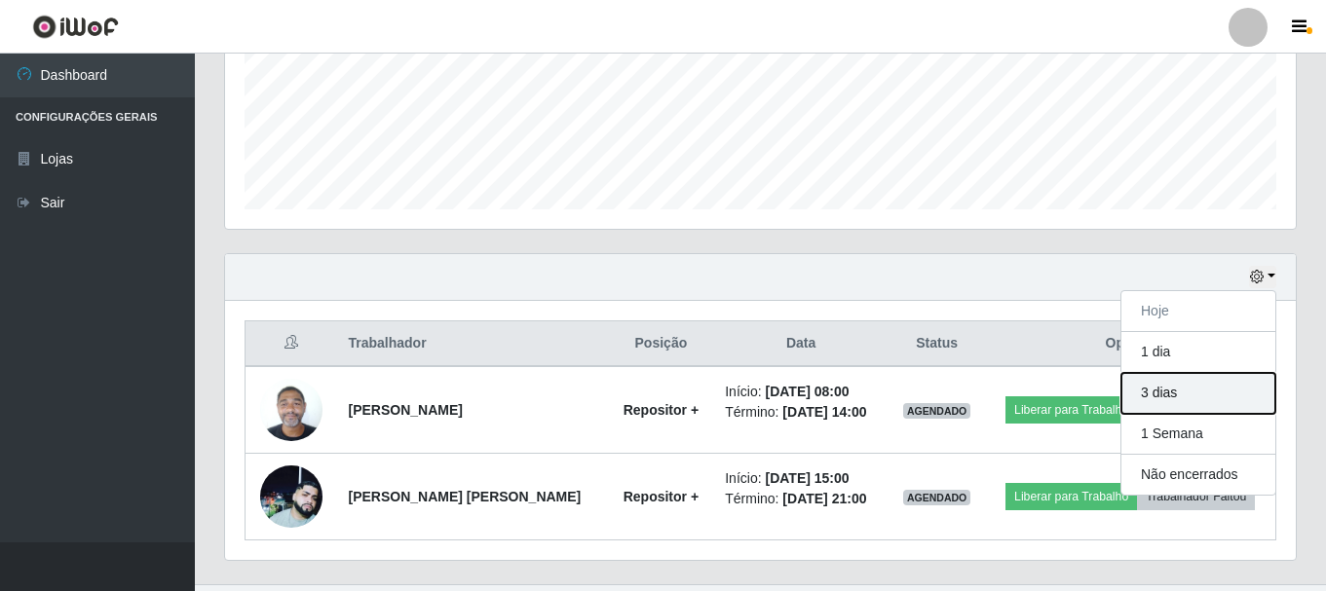
click at [1217, 394] on button "3 dias" at bounding box center [1198, 393] width 154 height 41
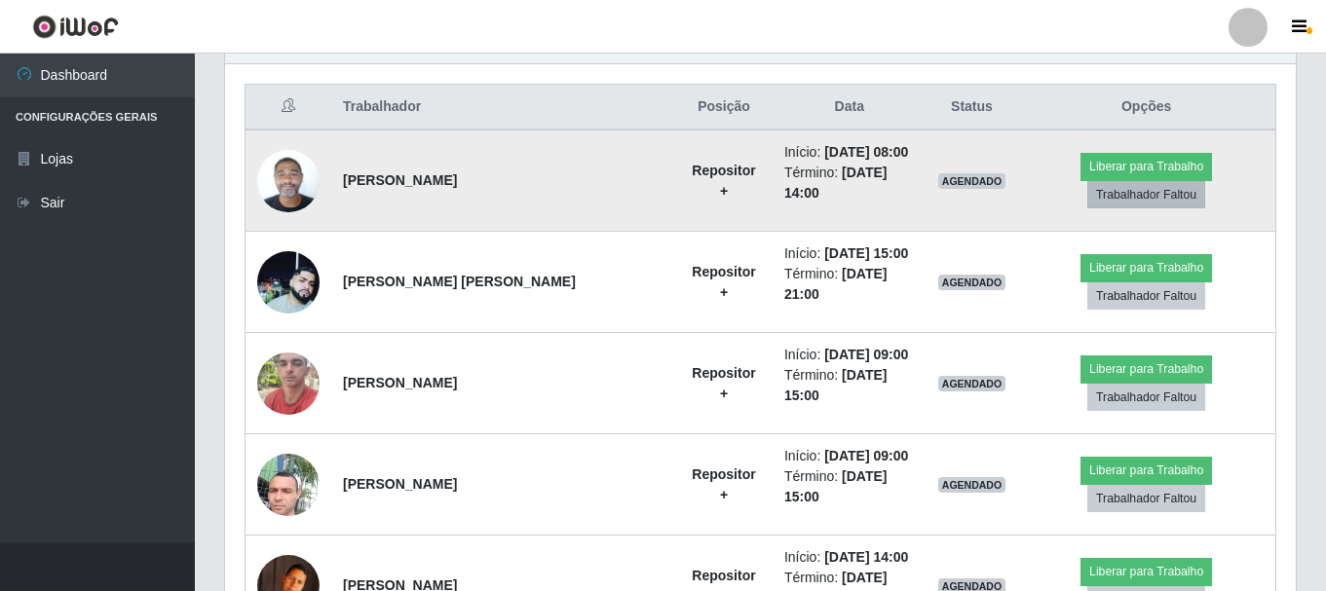
scroll to position [529, 0]
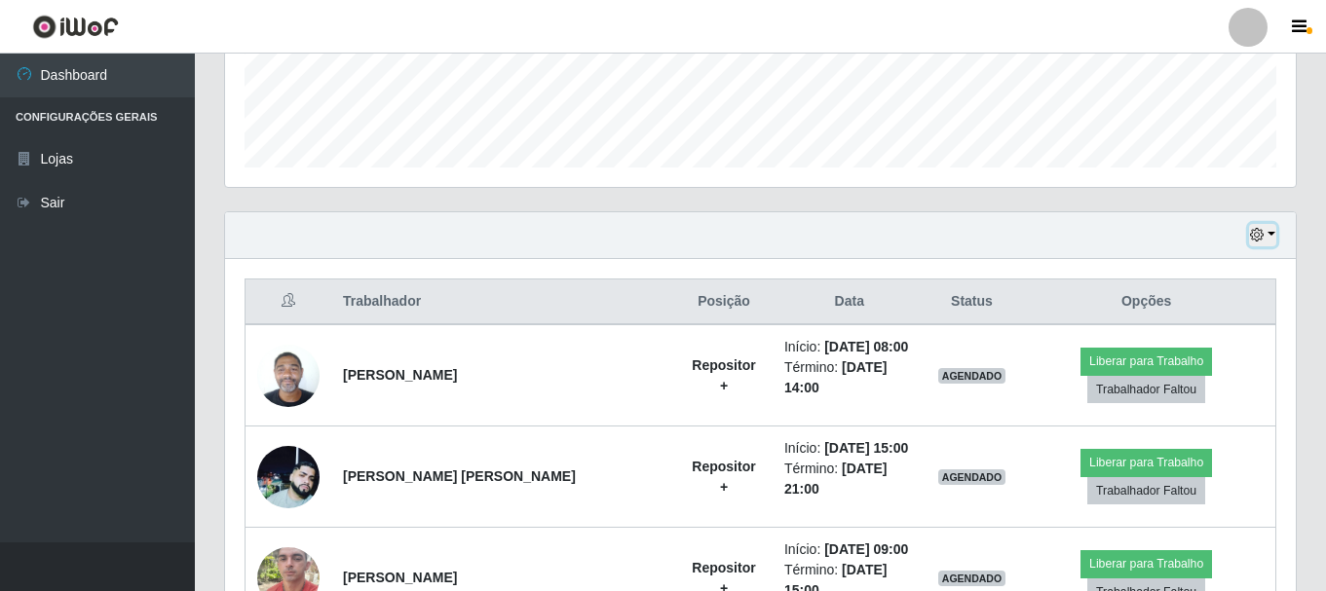
click at [1274, 232] on button "button" at bounding box center [1262, 235] width 27 height 22
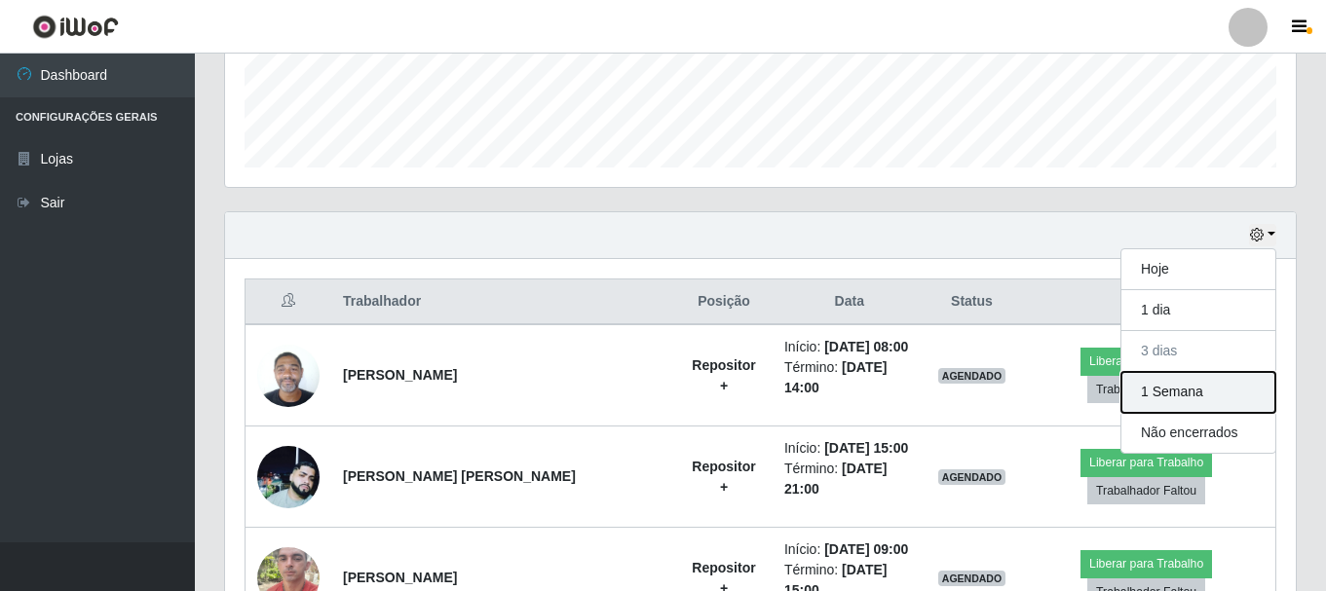
click at [1197, 399] on button "1 Semana" at bounding box center [1198, 392] width 154 height 41
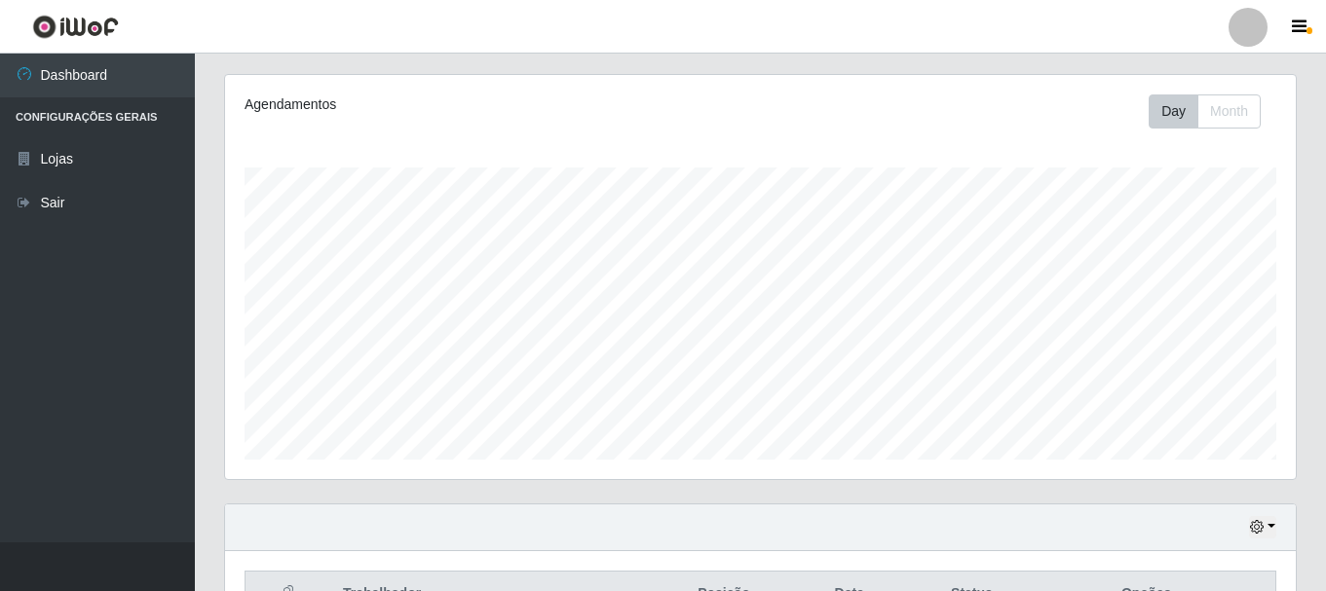
scroll to position [42, 0]
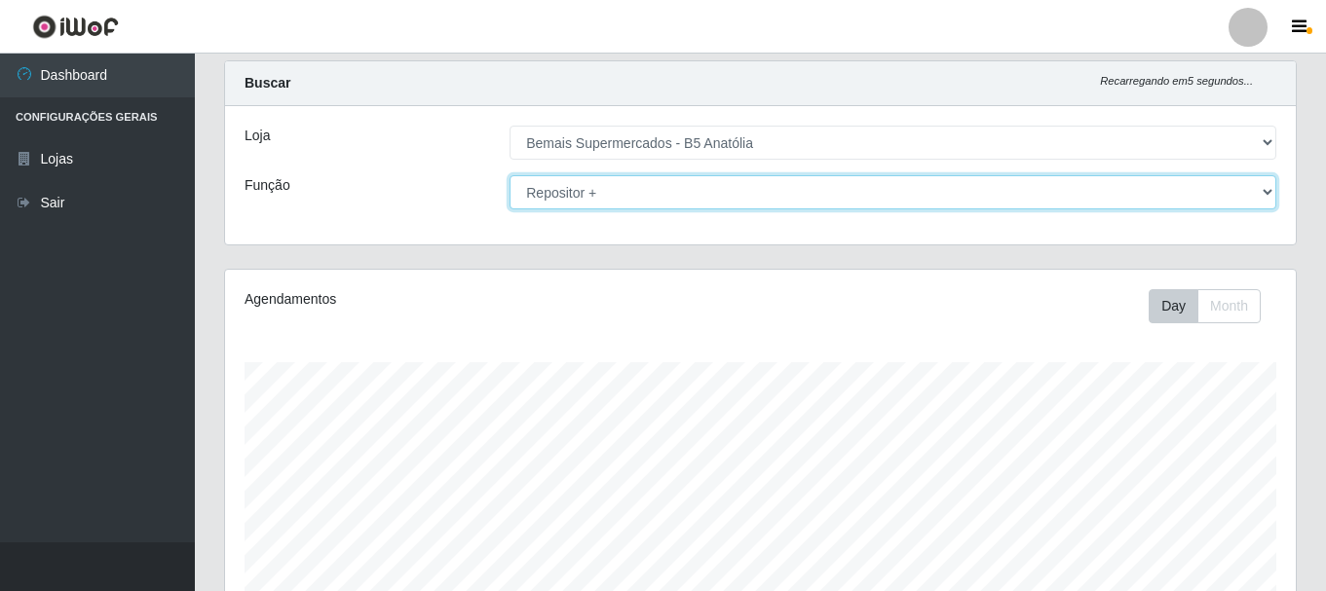
click at [1261, 197] on select "[Selecione...] ASG ASG + ASG ++ Auxiliar de Estacionamento Auxiliar de Estacion…" at bounding box center [892, 192] width 767 height 34
click at [509, 175] on select "[Selecione...] ASG ASG + ASG ++ Auxiliar de Estacionamento Auxiliar de Estacion…" at bounding box center [892, 192] width 767 height 34
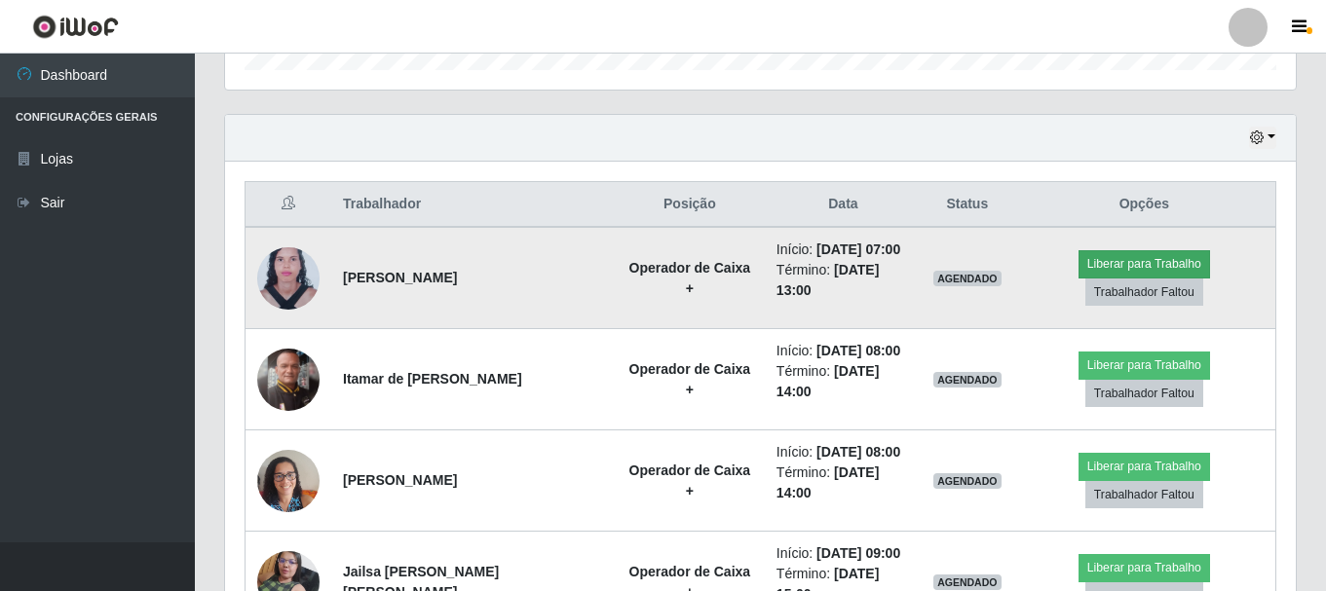
scroll to position [973548, 972882]
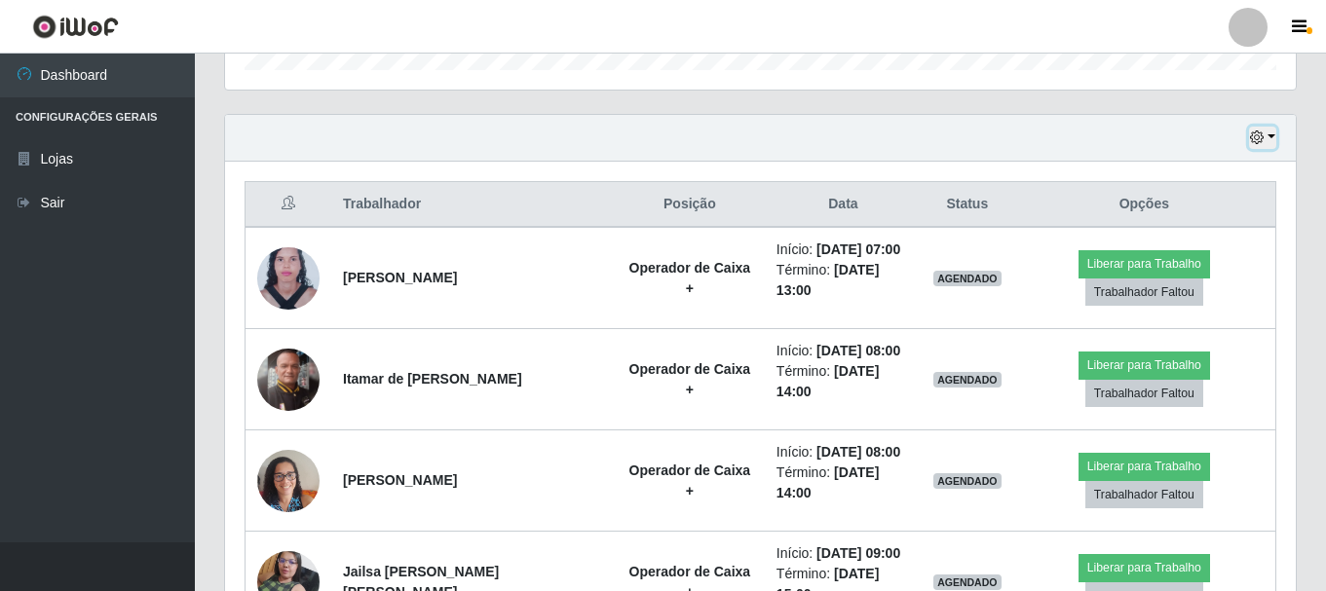
click at [1267, 134] on button "button" at bounding box center [1262, 138] width 27 height 22
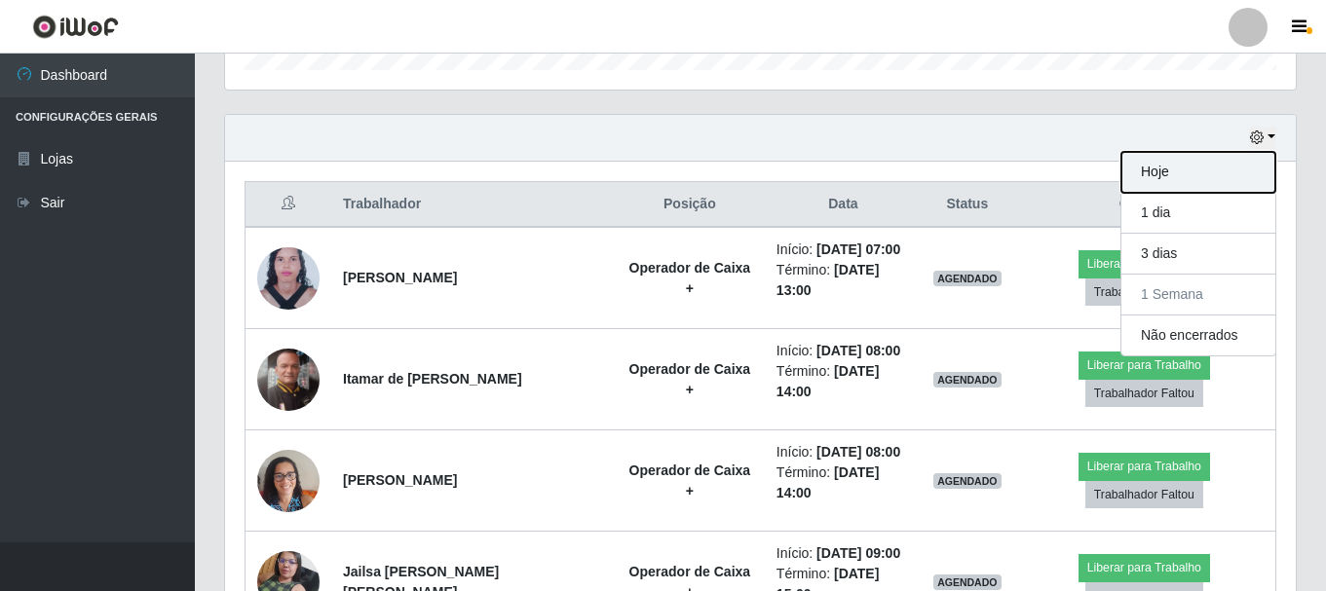
click at [1221, 166] on button "Hoje" at bounding box center [1198, 172] width 154 height 41
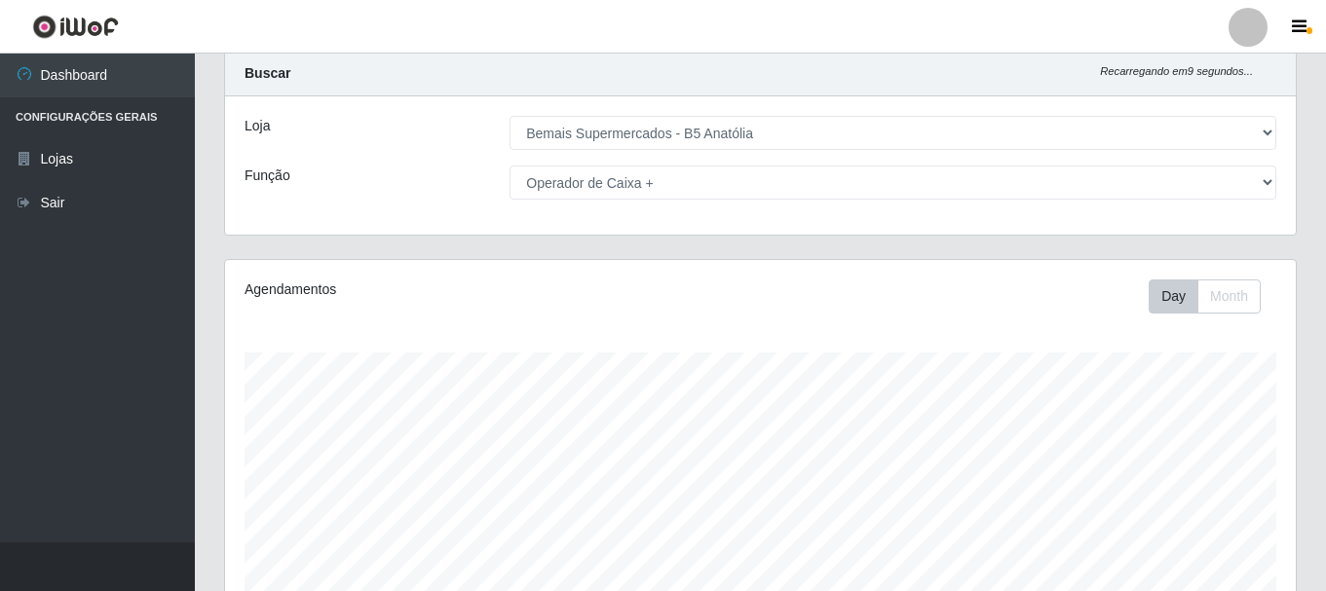
scroll to position [0, 0]
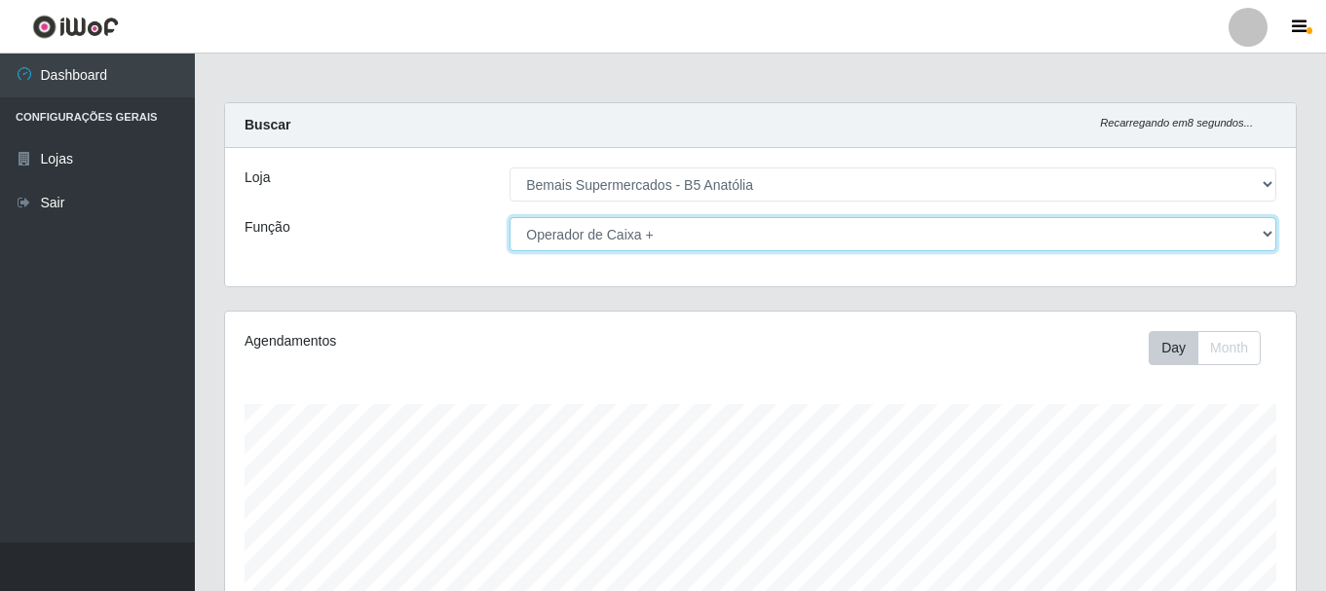
click at [1269, 236] on select "[Selecione...] ASG ASG + ASG ++ Auxiliar de Estacionamento Auxiliar de Estacion…" at bounding box center [892, 234] width 767 height 34
select select "82"
click at [509, 217] on select "[Selecione...] ASG ASG + ASG ++ Auxiliar de Estacionamento Auxiliar de Estacion…" at bounding box center [892, 234] width 767 height 34
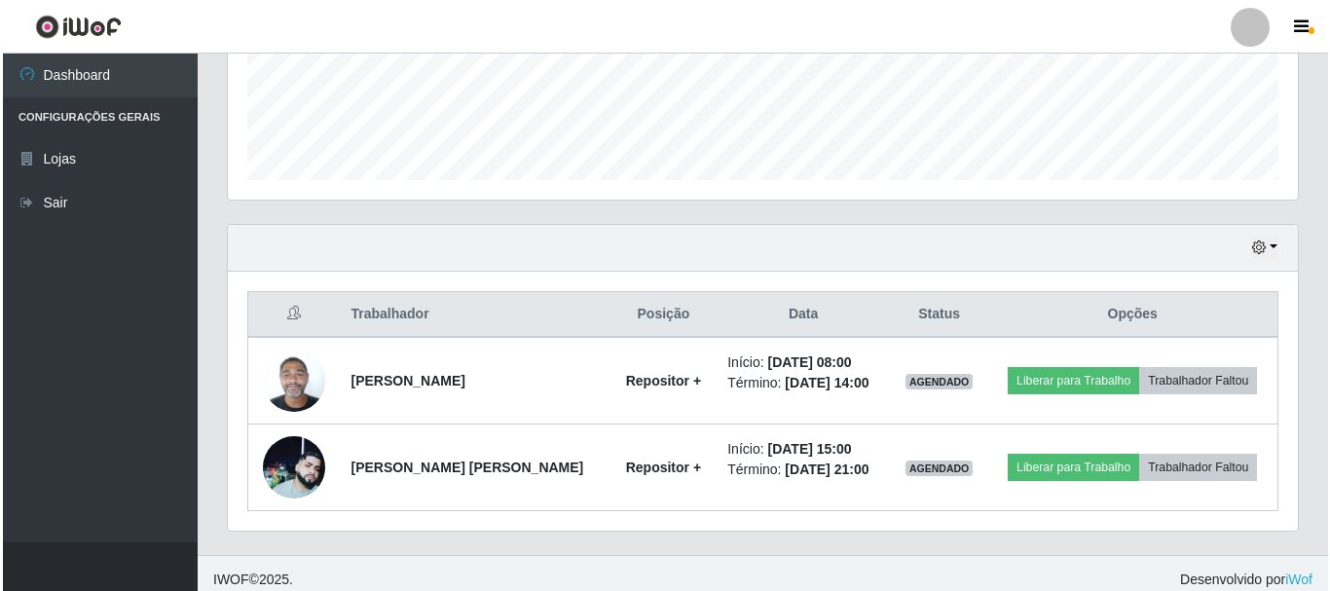
scroll to position [529, 0]
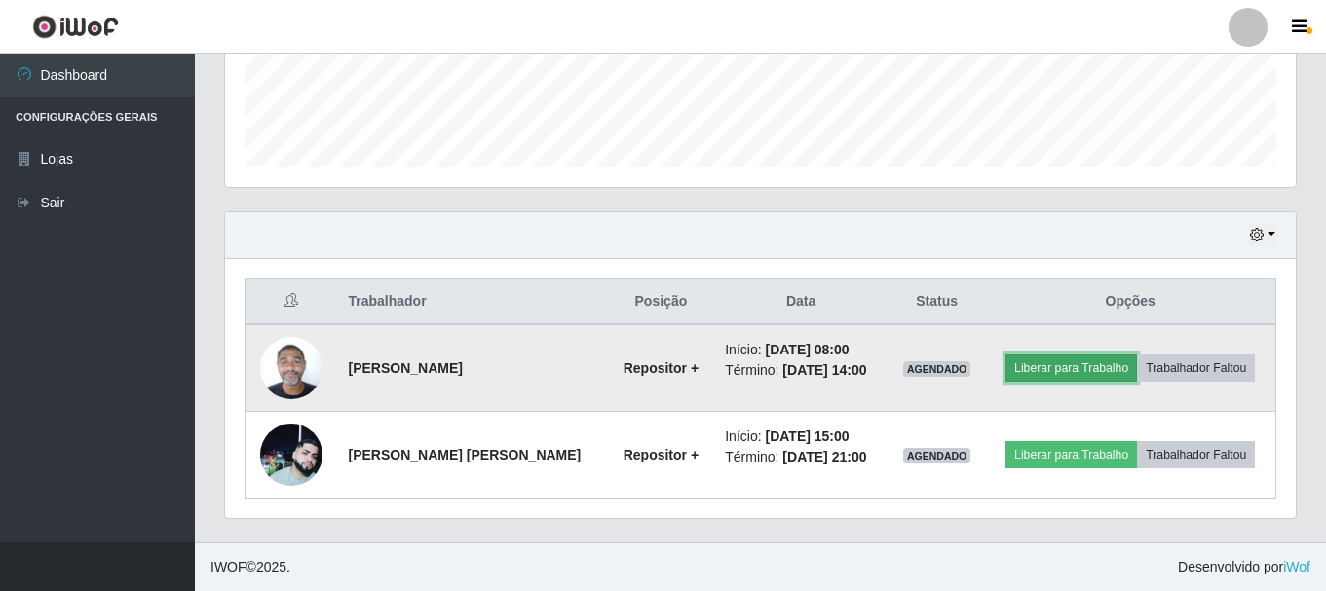
click at [1054, 369] on button "Liberar para Trabalho" at bounding box center [1070, 368] width 131 height 27
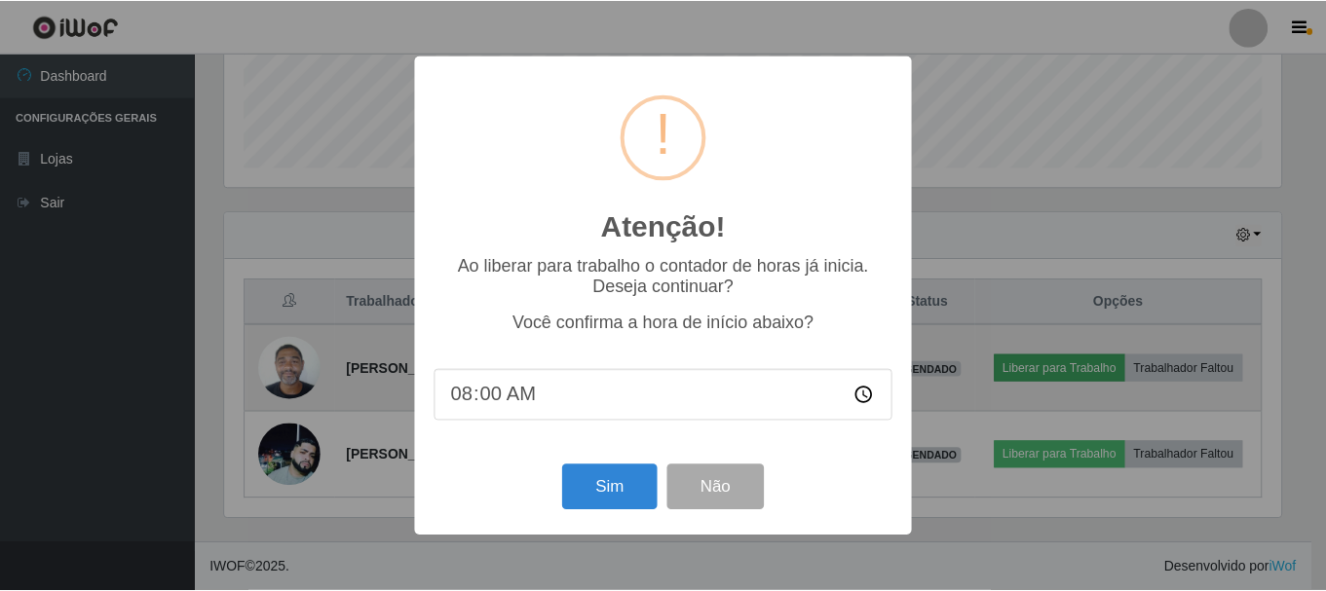
scroll to position [404, 1061]
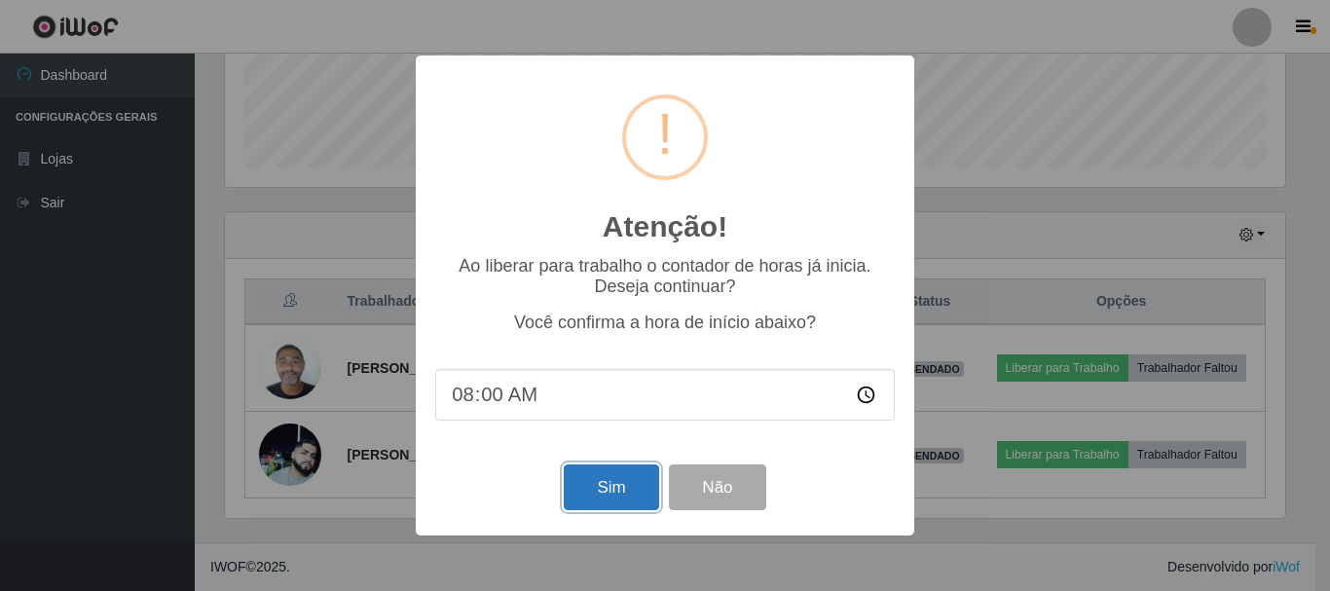
click at [627, 490] on button "Sim" at bounding box center [611, 488] width 94 height 46
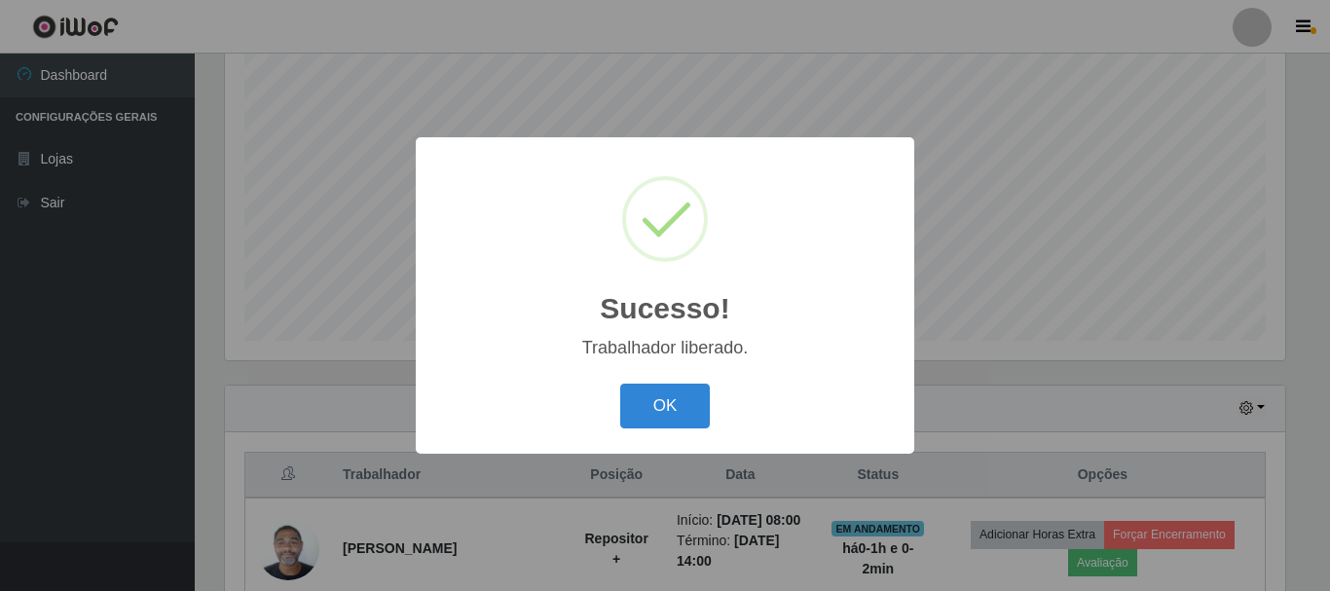
click at [620, 384] on button "OK" at bounding box center [665, 407] width 91 height 46
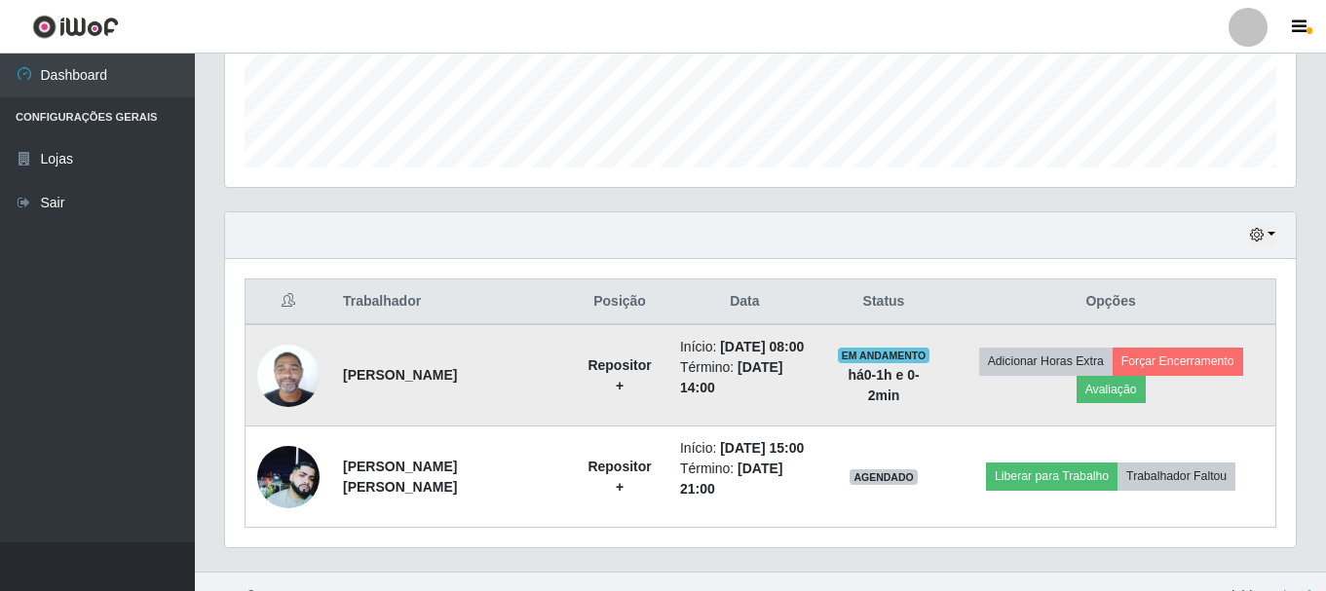
scroll to position [550, 0]
